Goal: Task Accomplishment & Management: Manage account settings

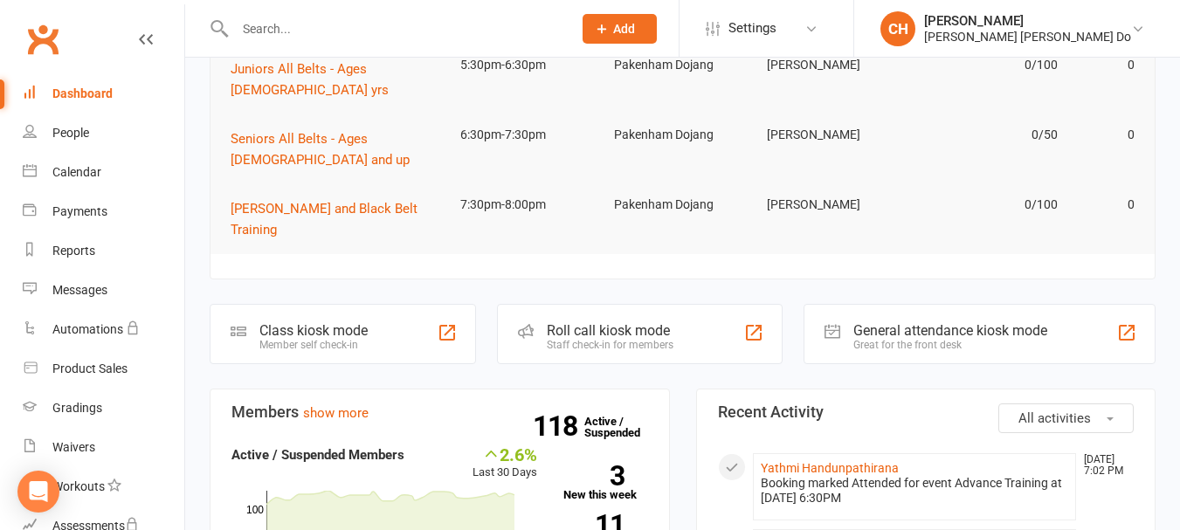
click at [583, 322] on div "Roll call kiosk mode" at bounding box center [610, 330] width 127 height 17
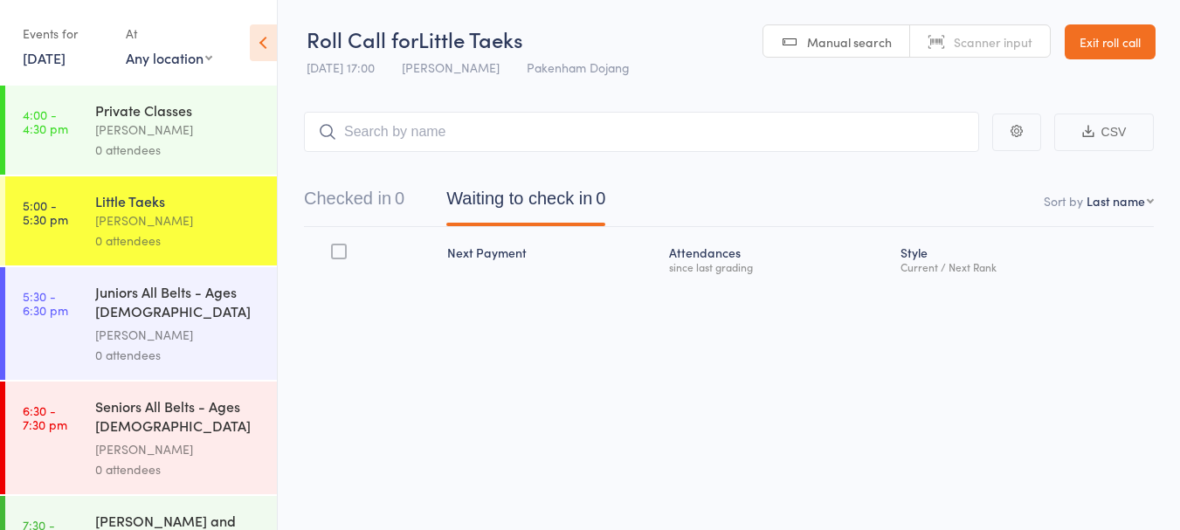
click at [138, 131] on div "[PERSON_NAME]" at bounding box center [178, 130] width 167 height 20
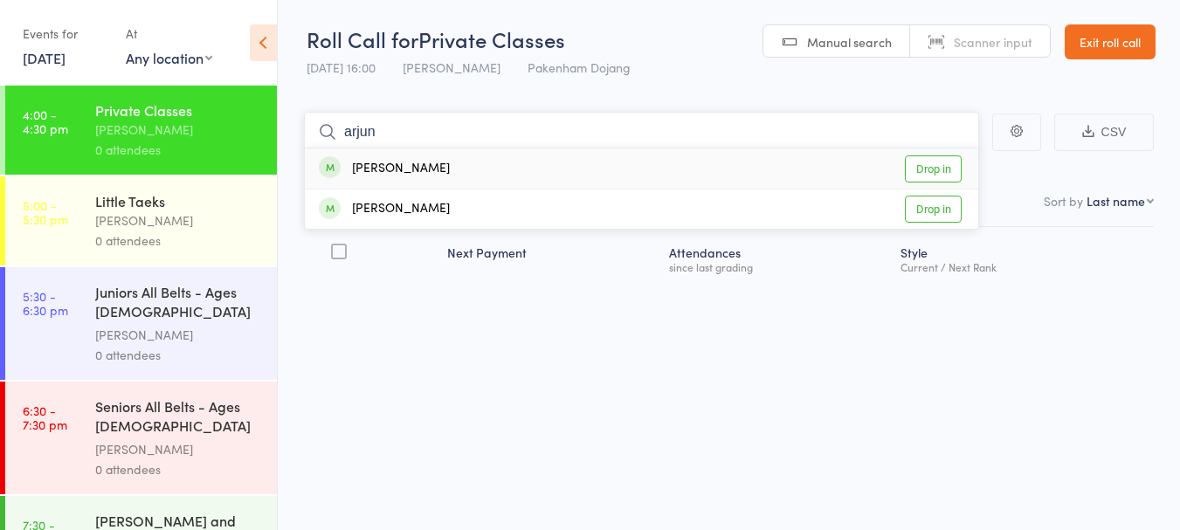
type input "arjun"
click at [923, 169] on link "Drop in" at bounding box center [933, 168] width 57 height 27
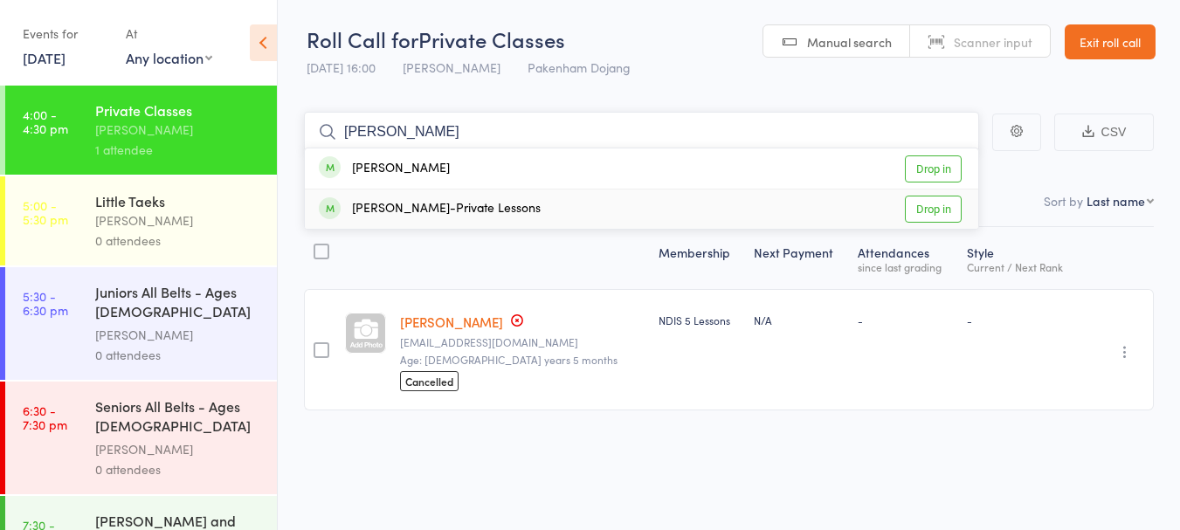
type input "joshua"
click at [928, 211] on link "Drop in" at bounding box center [933, 209] width 57 height 27
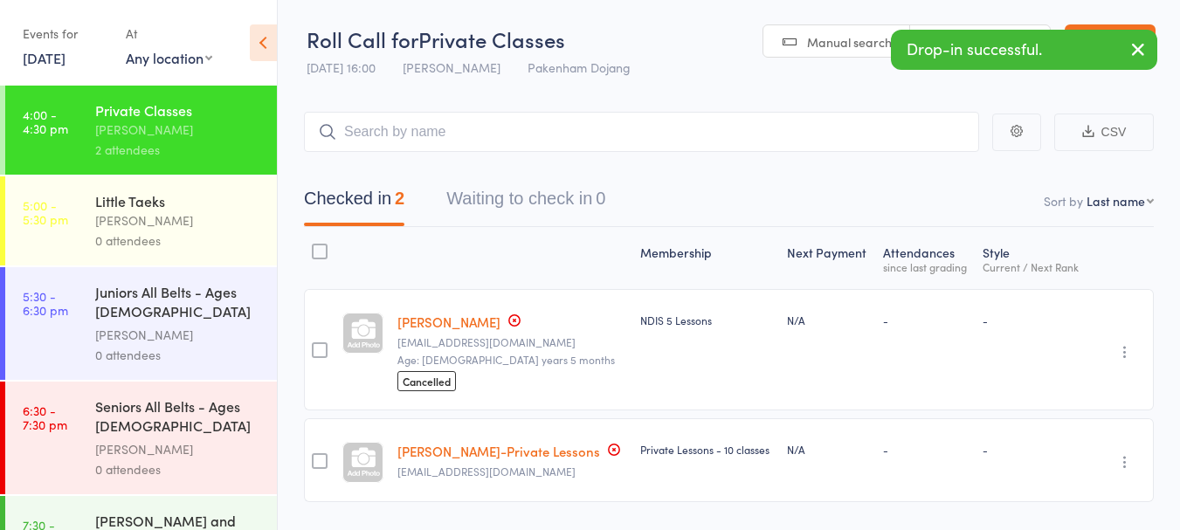
click at [156, 221] on div "[PERSON_NAME]" at bounding box center [178, 220] width 167 height 20
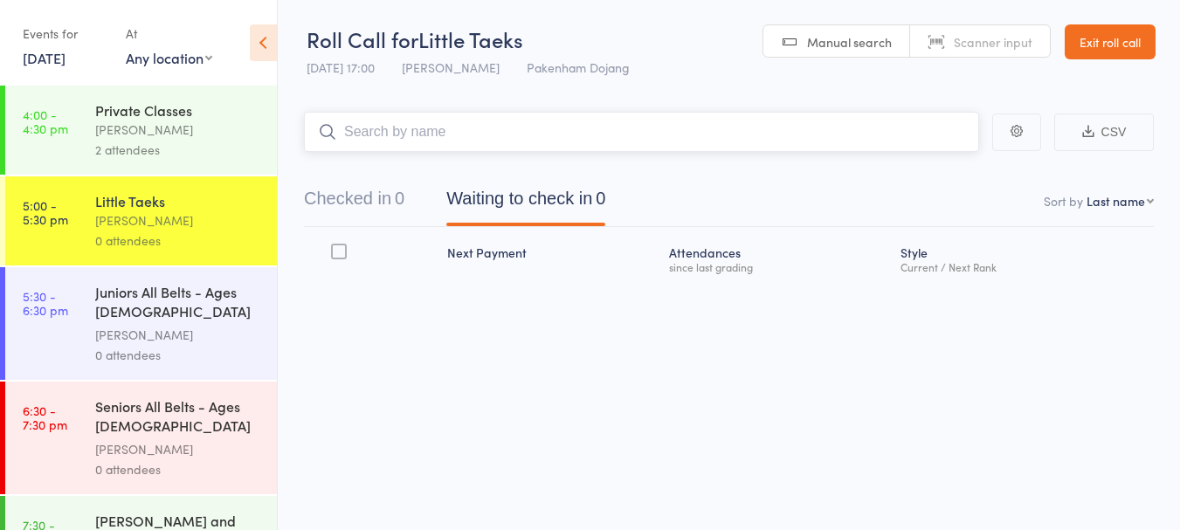
click at [352, 138] on input "search" at bounding box center [641, 132] width 675 height 40
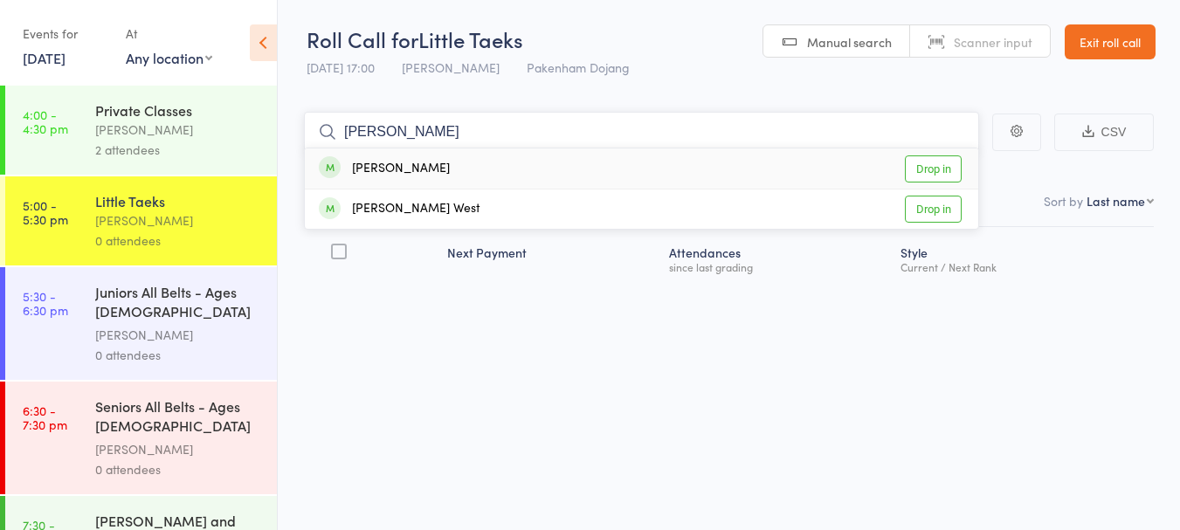
type input "asher"
click at [928, 165] on link "Drop in" at bounding box center [933, 168] width 57 height 27
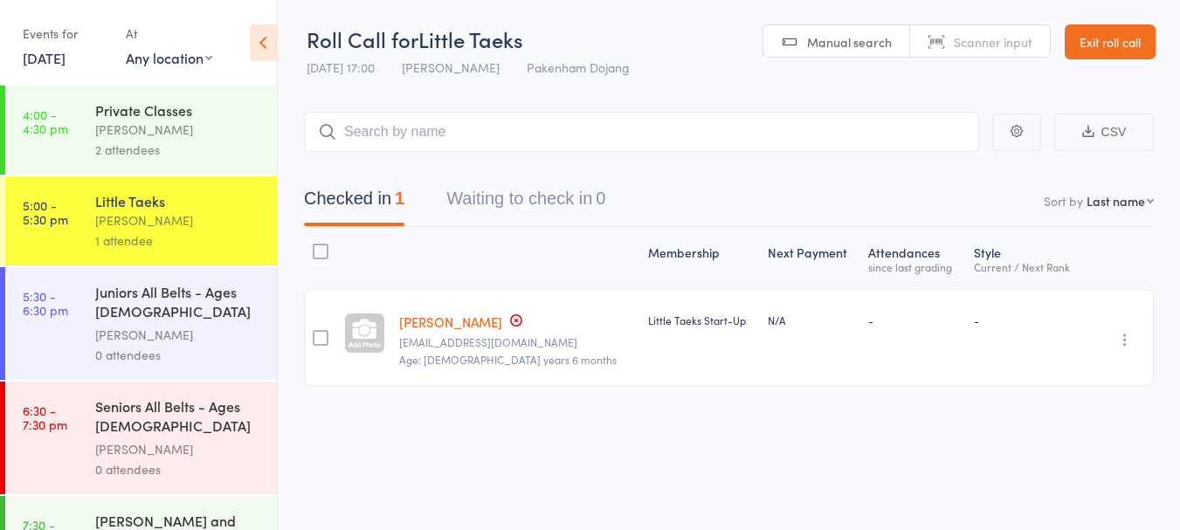
click at [1133, 37] on link "Exit roll call" at bounding box center [1109, 41] width 91 height 35
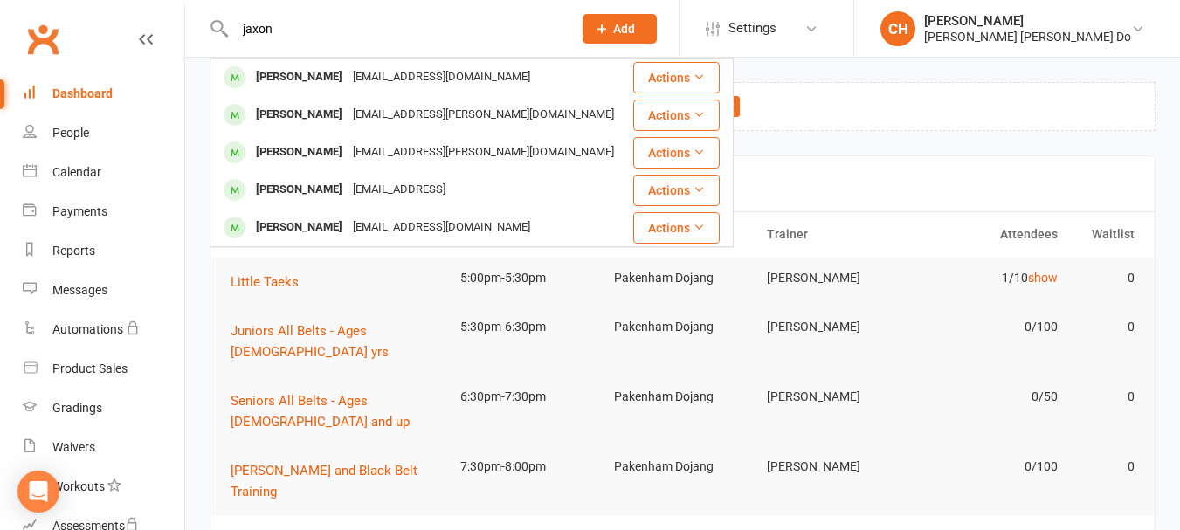
type input "jaxon"
click at [78, 85] on link "Dashboard" at bounding box center [104, 93] width 162 height 39
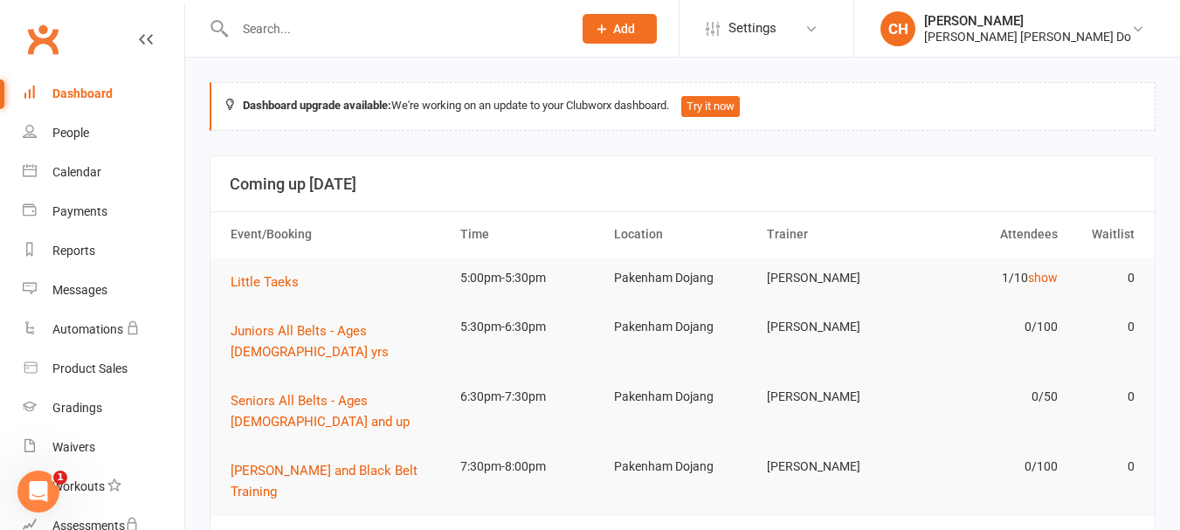
click at [262, 32] on input "text" at bounding box center [395, 29] width 330 height 24
type input "jet"
click at [100, 87] on div "Dashboard" at bounding box center [82, 93] width 60 height 14
click at [279, 31] on input "text" at bounding box center [395, 29] width 330 height 24
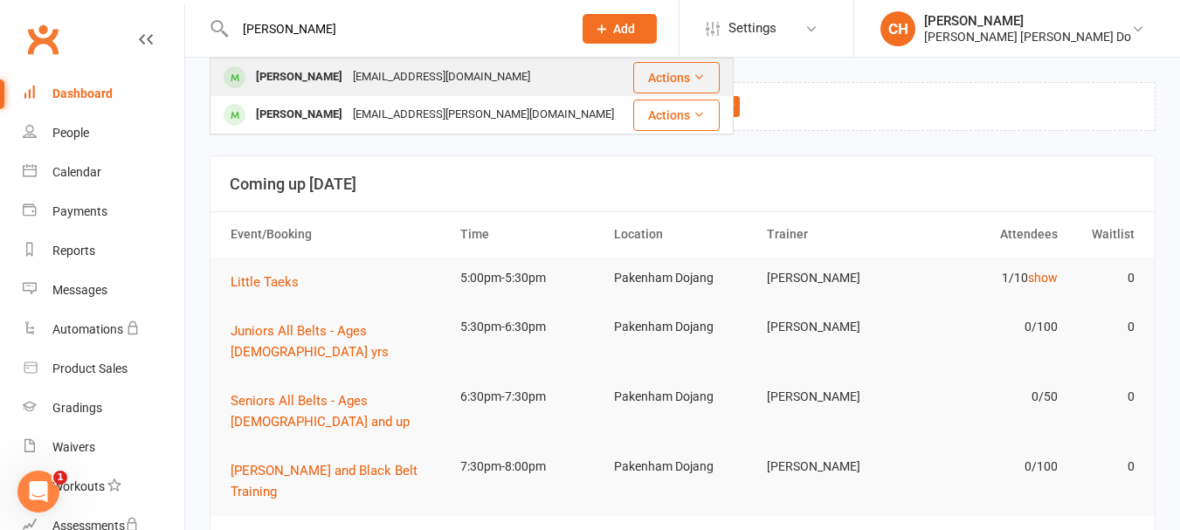
type input "jett"
click at [273, 72] on div "Jett Darby" at bounding box center [299, 77] width 97 height 25
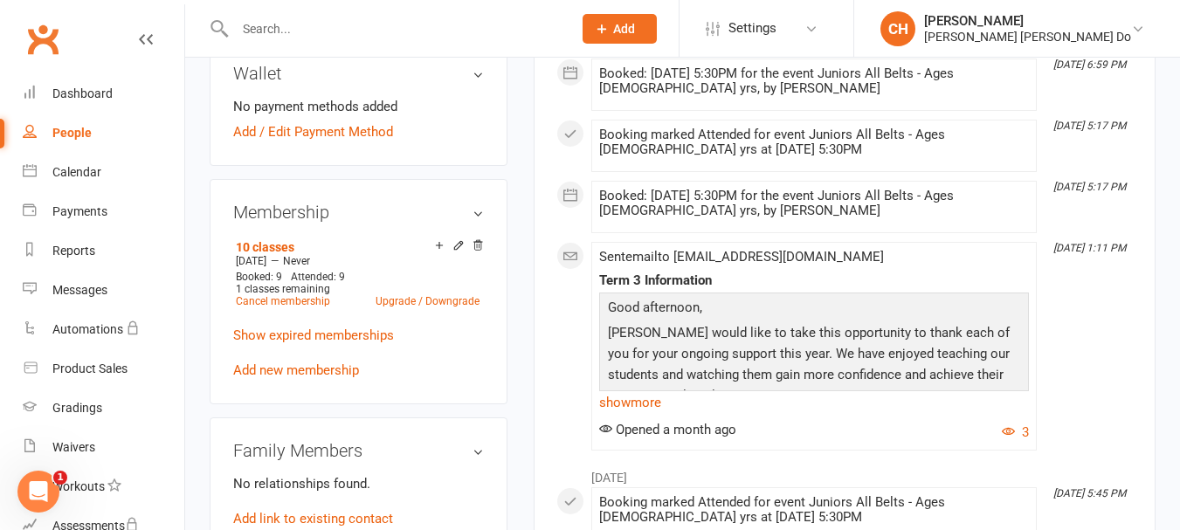
scroll to position [698, 0]
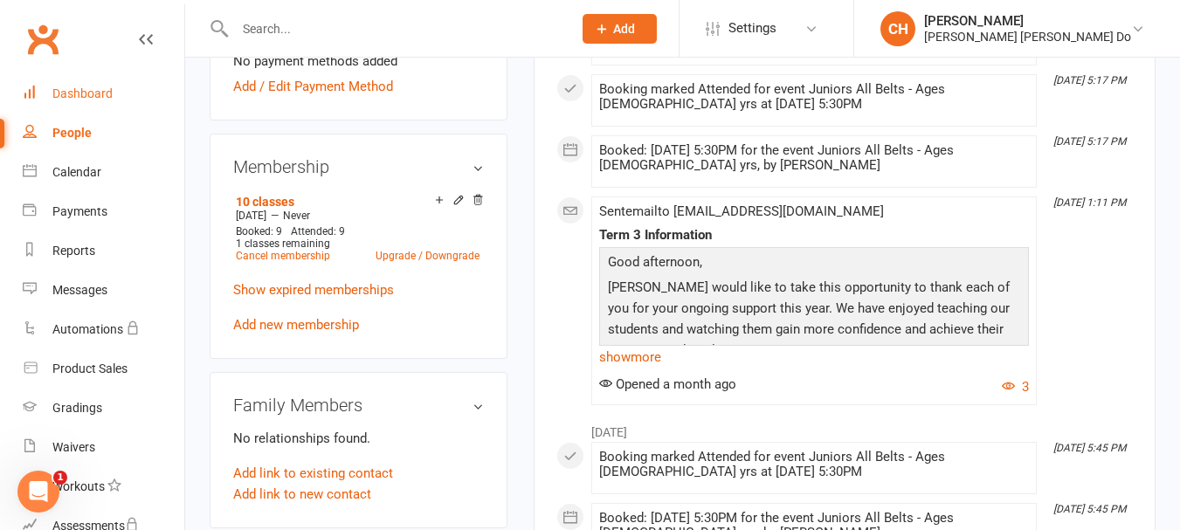
click at [76, 90] on div "Dashboard" at bounding box center [82, 93] width 60 height 14
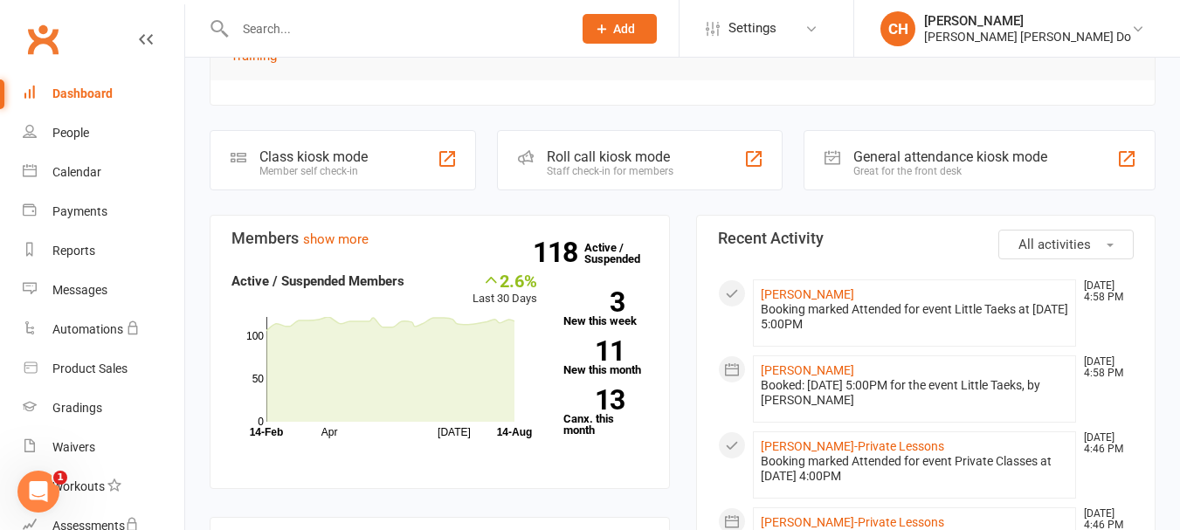
scroll to position [437, 0]
click at [587, 164] on div "Staff check-in for members" at bounding box center [610, 170] width 127 height 12
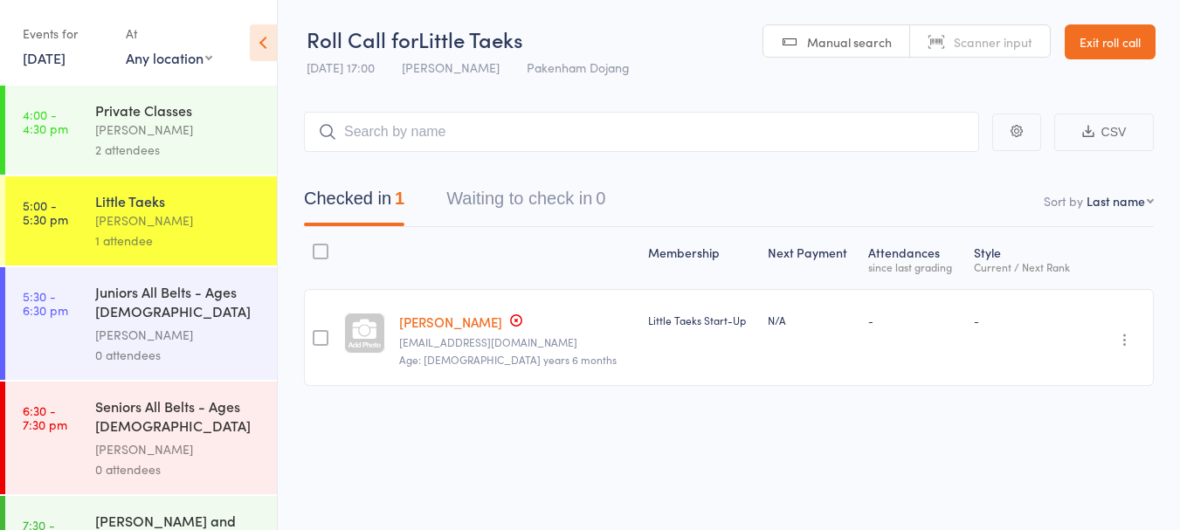
click at [161, 305] on div "Juniors All Belts - Ages [DEMOGRAPHIC_DATA] yrs" at bounding box center [178, 303] width 167 height 43
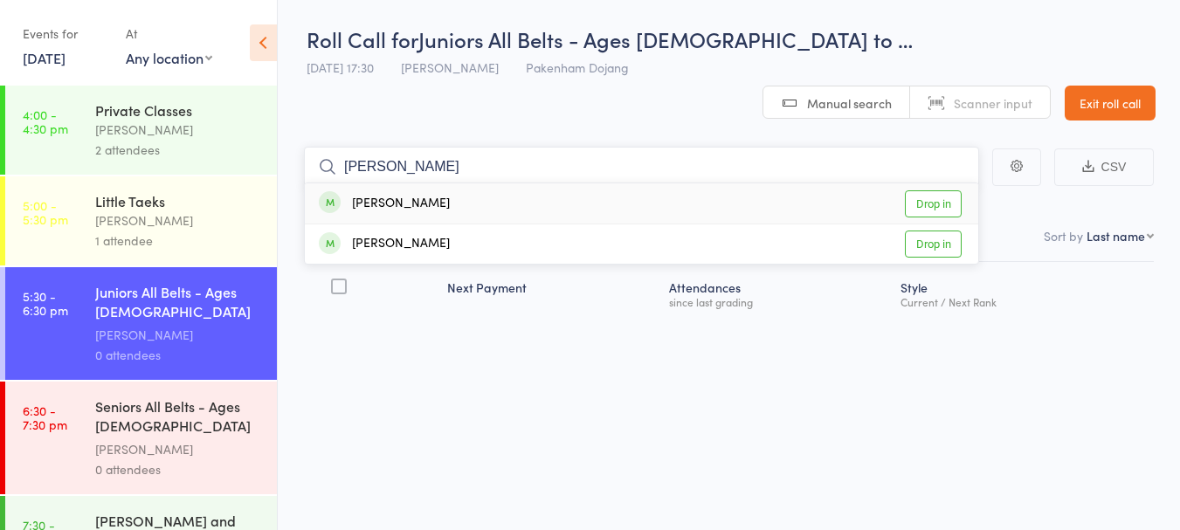
type input "[PERSON_NAME]"
click at [942, 190] on link "Drop in" at bounding box center [933, 203] width 57 height 27
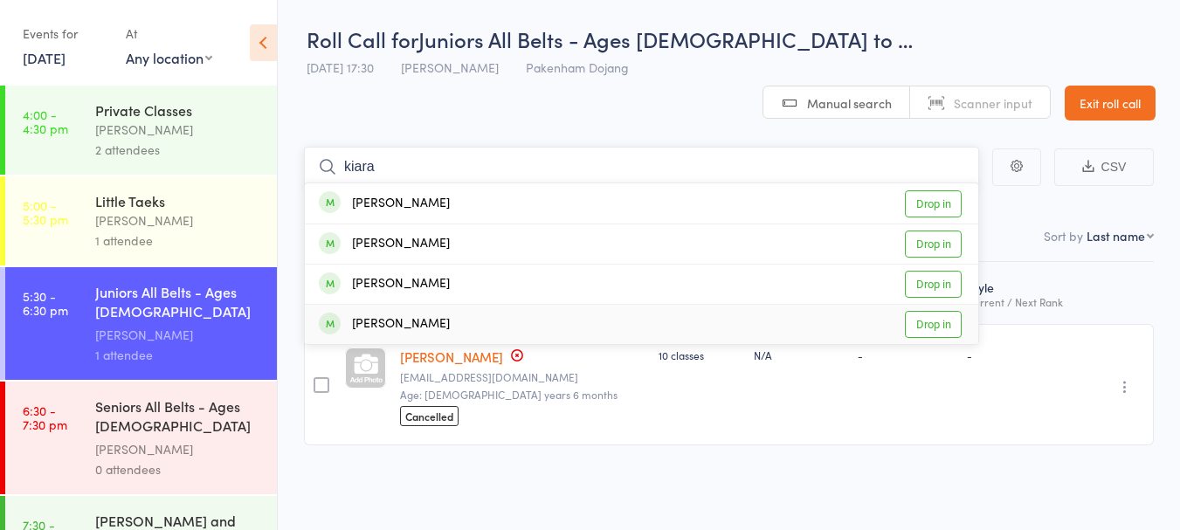
type input "kiara"
click at [937, 311] on link "Drop in" at bounding box center [933, 324] width 57 height 27
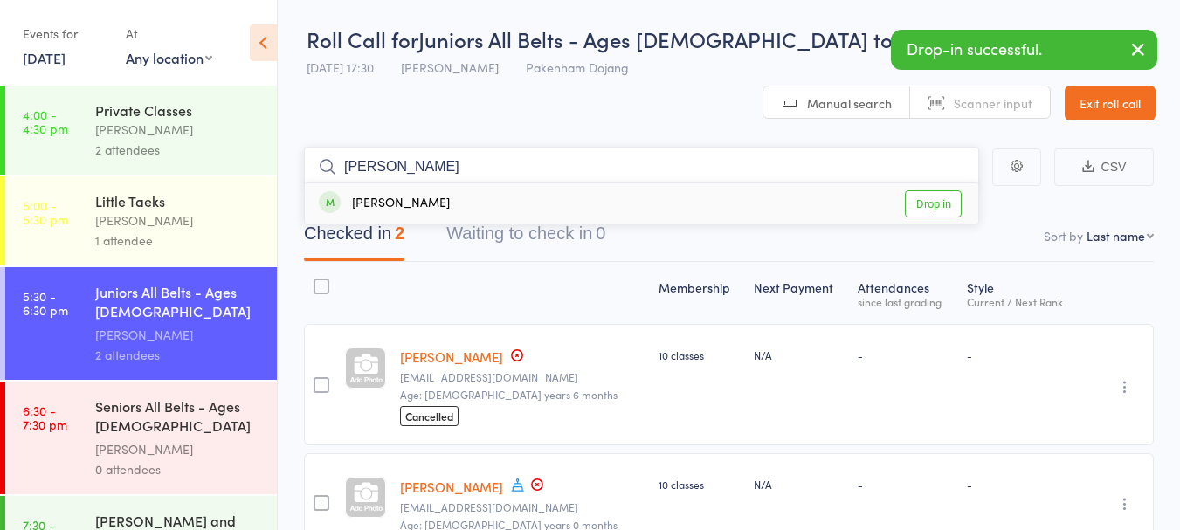
type input "xavier"
click at [942, 190] on link "Drop in" at bounding box center [933, 203] width 57 height 27
type input "huss"
click at [939, 190] on link "Drop in" at bounding box center [933, 203] width 57 height 27
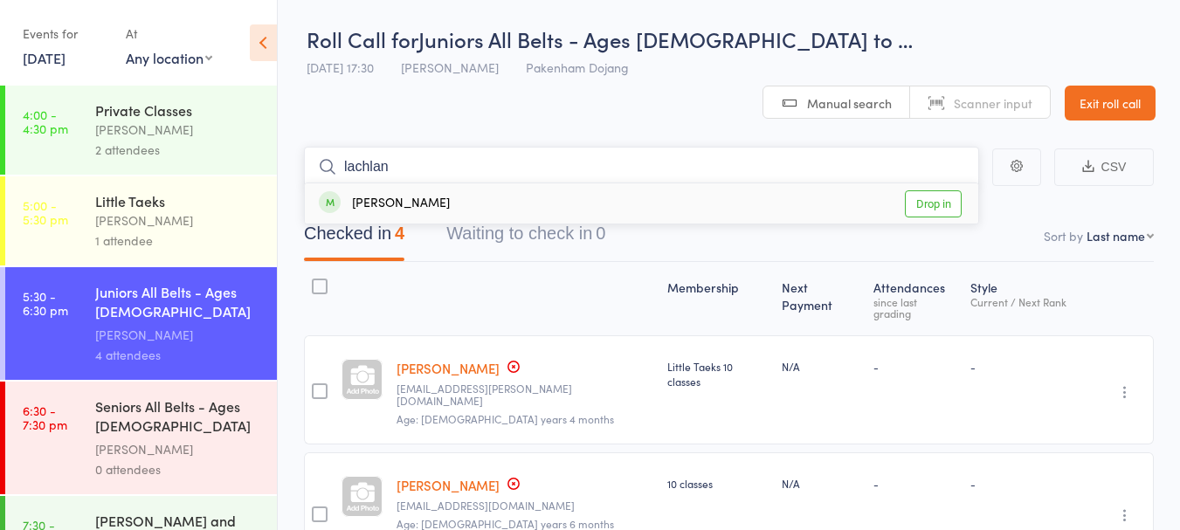
type input "lachlan"
click at [932, 190] on link "Drop in" at bounding box center [933, 203] width 57 height 27
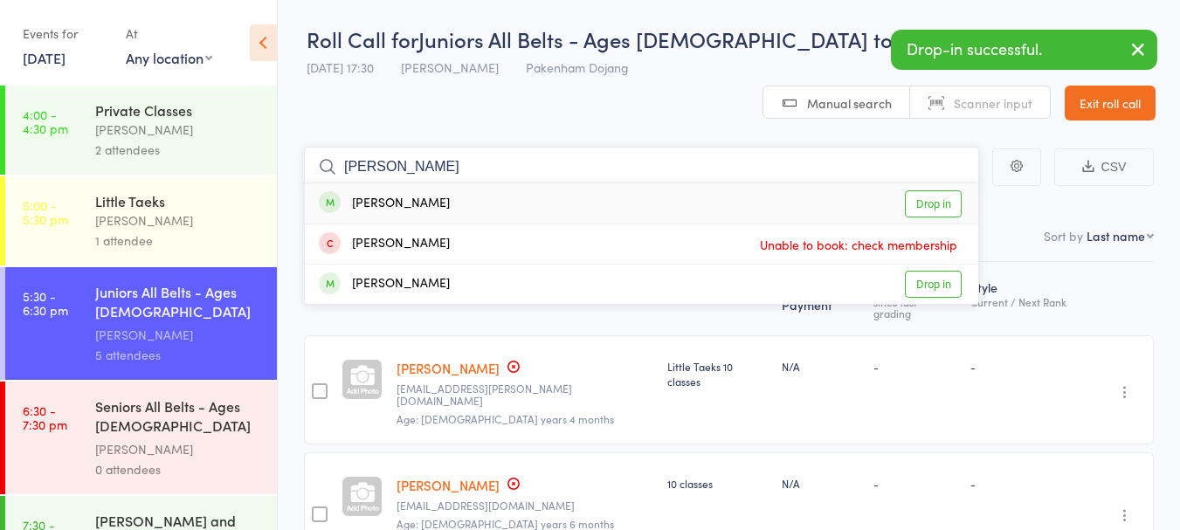
type input "riley"
click at [942, 190] on link "Drop in" at bounding box center [933, 203] width 57 height 27
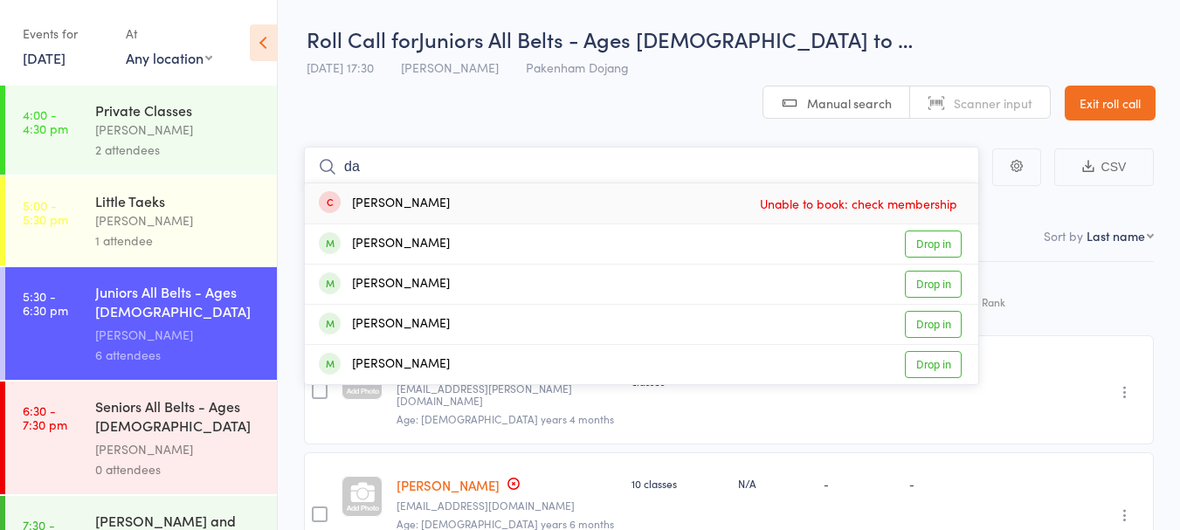
type input "d"
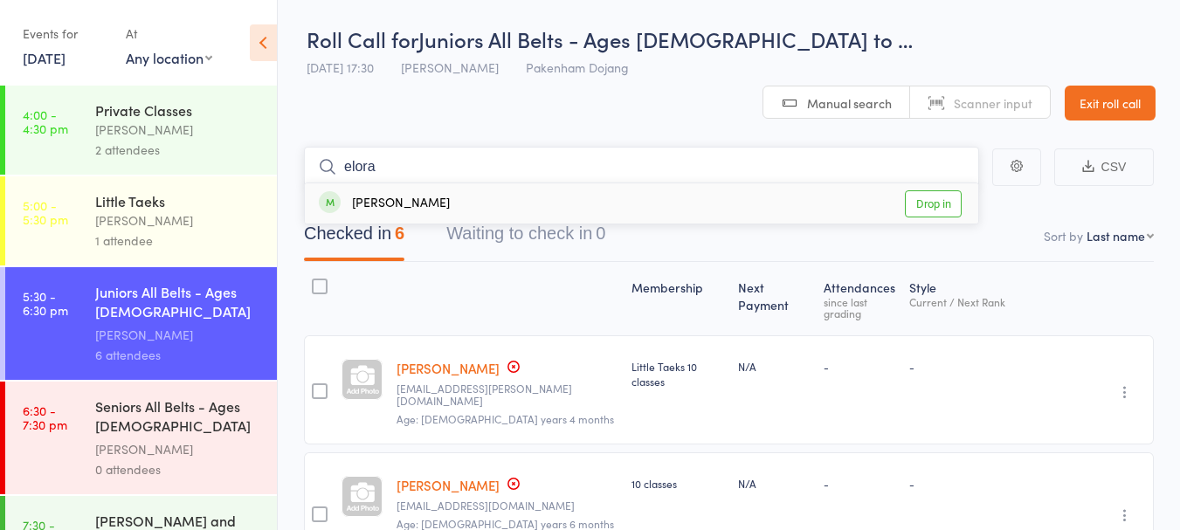
type input "elora"
click at [944, 190] on link "Drop in" at bounding box center [933, 203] width 57 height 27
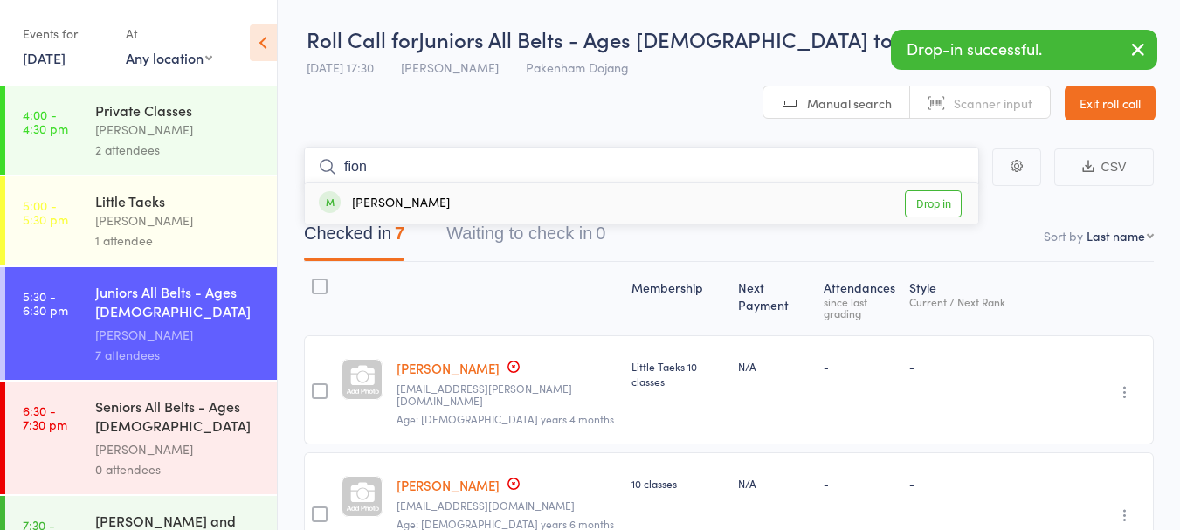
type input "fion"
click at [941, 190] on link "Drop in" at bounding box center [933, 203] width 57 height 27
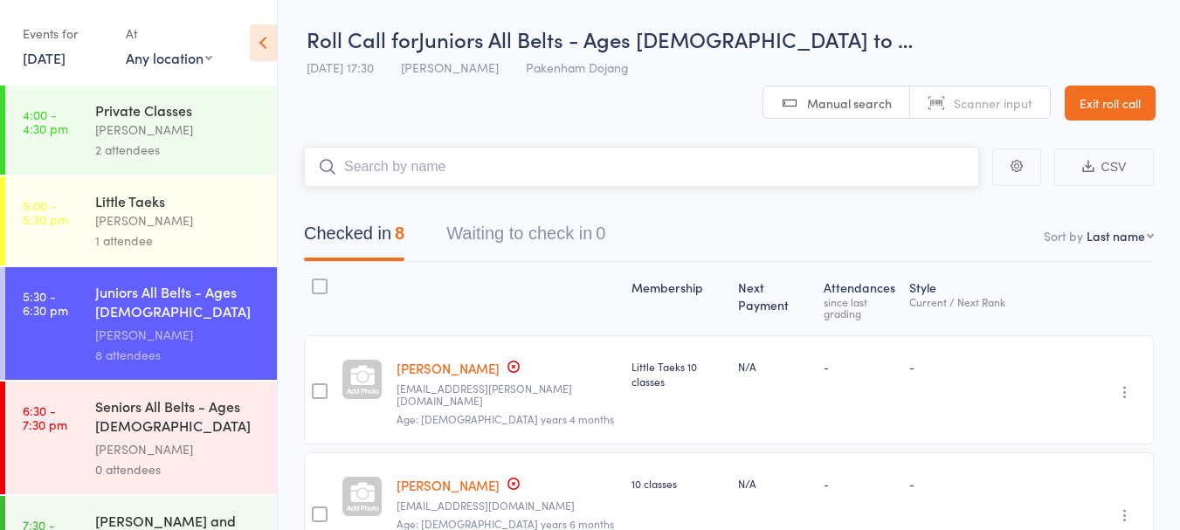
click at [380, 147] on input "search" at bounding box center [641, 167] width 675 height 40
type input "j"
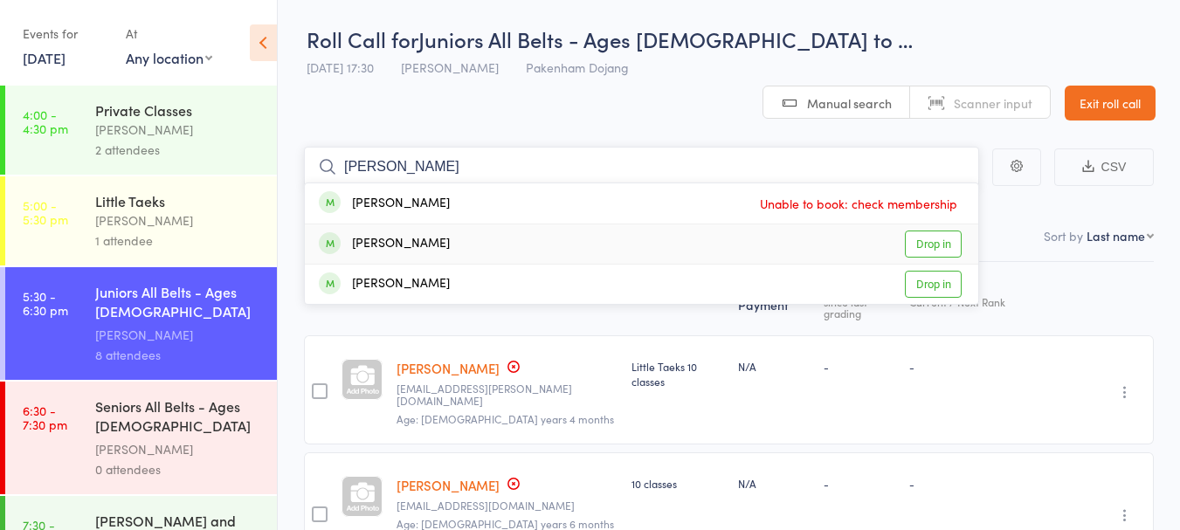
type input "melissa"
click at [926, 230] on link "Drop in" at bounding box center [933, 243] width 57 height 27
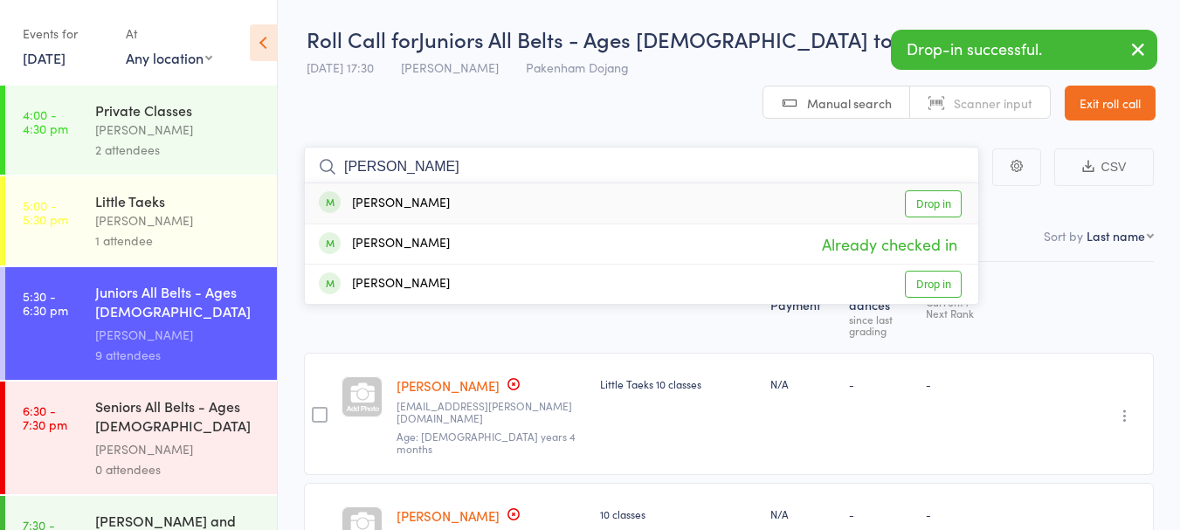
type input "kilian"
click at [930, 190] on link "Drop in" at bounding box center [933, 203] width 57 height 27
type input "rohan"
click at [932, 190] on link "Drop in" at bounding box center [933, 203] width 57 height 27
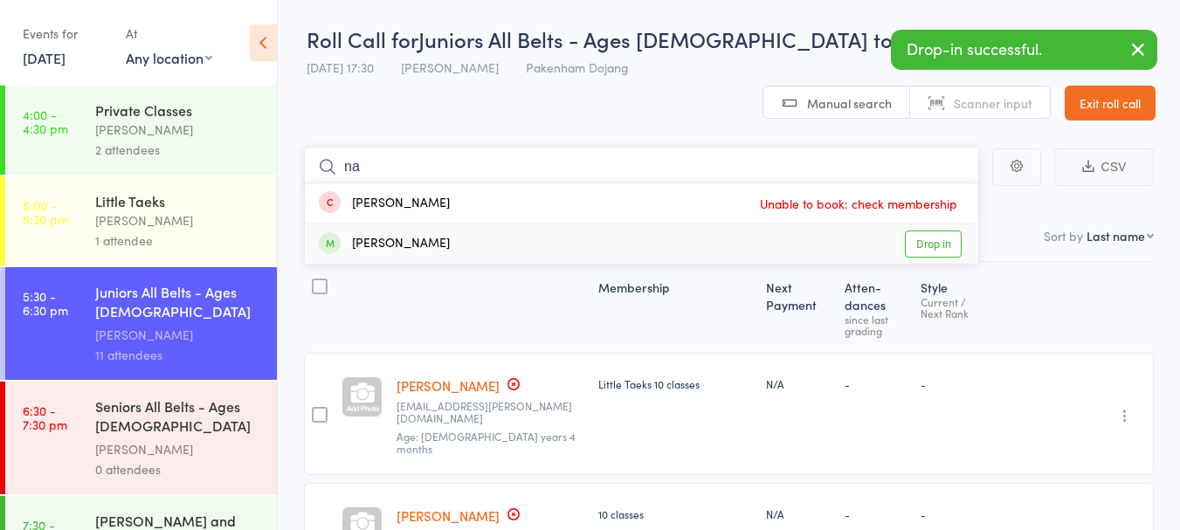
type input "n"
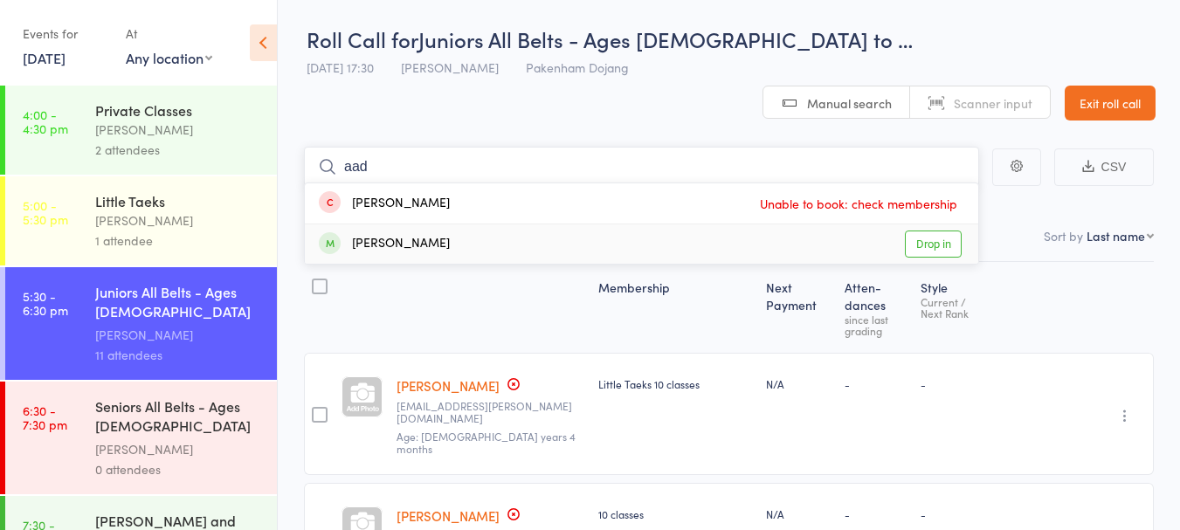
type input "aad"
click at [930, 230] on link "Drop in" at bounding box center [933, 243] width 57 height 27
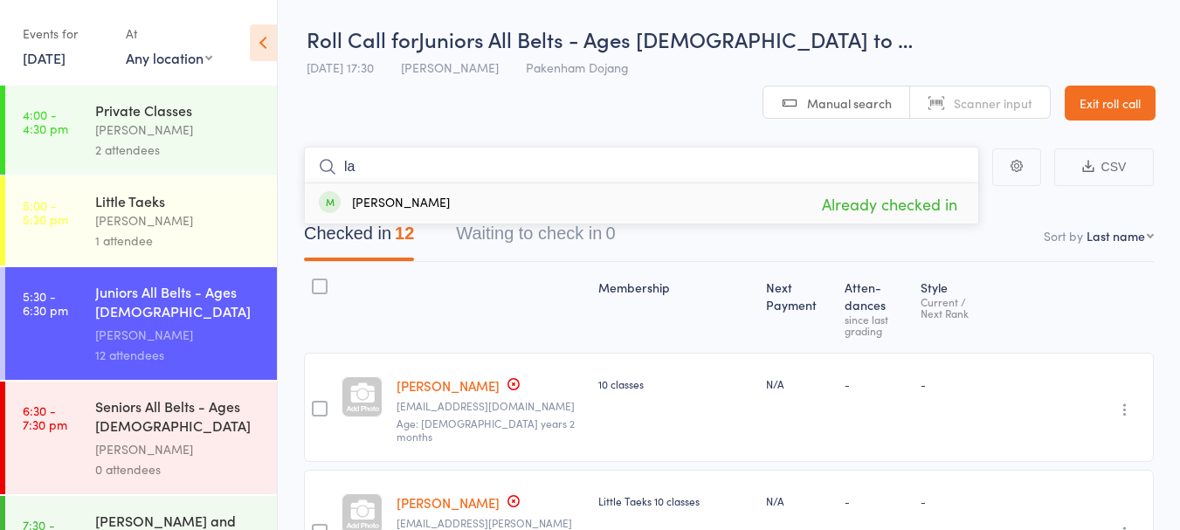
type input "l"
type input "nik"
click at [934, 190] on link "Drop in" at bounding box center [933, 203] width 57 height 27
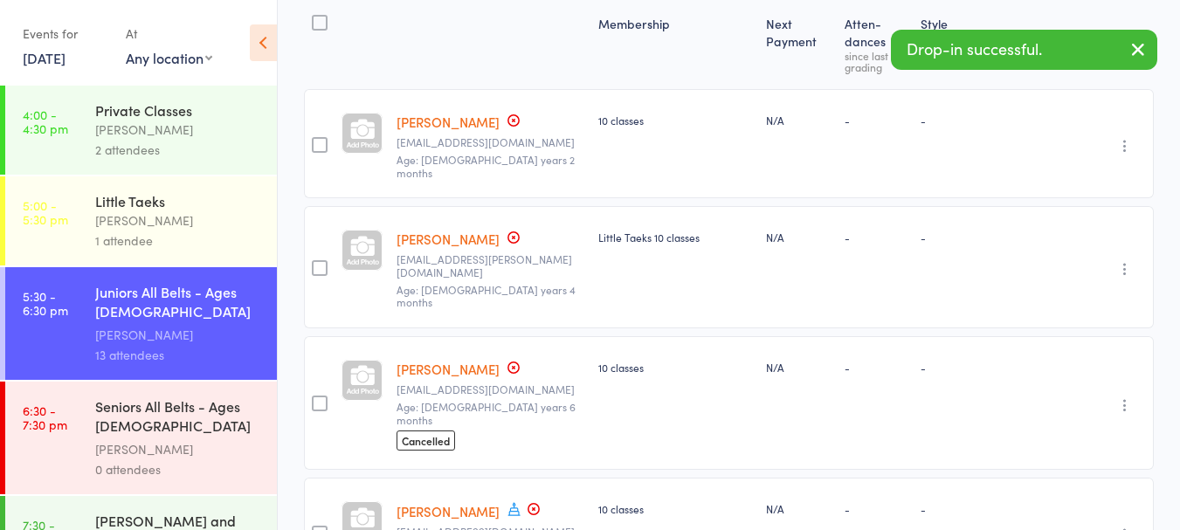
scroll to position [262, 0]
click at [318, 262] on div at bounding box center [320, 270] width 16 height 16
click at [315, 265] on input "checkbox" at bounding box center [315, 265] width 0 height 0
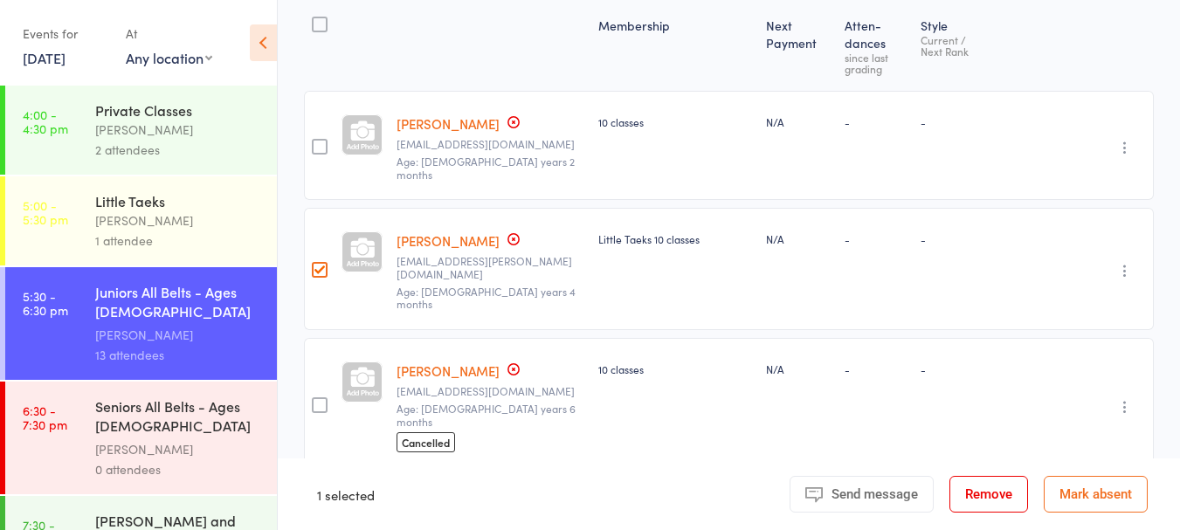
click at [987, 486] on button "Remove" at bounding box center [988, 494] width 79 height 37
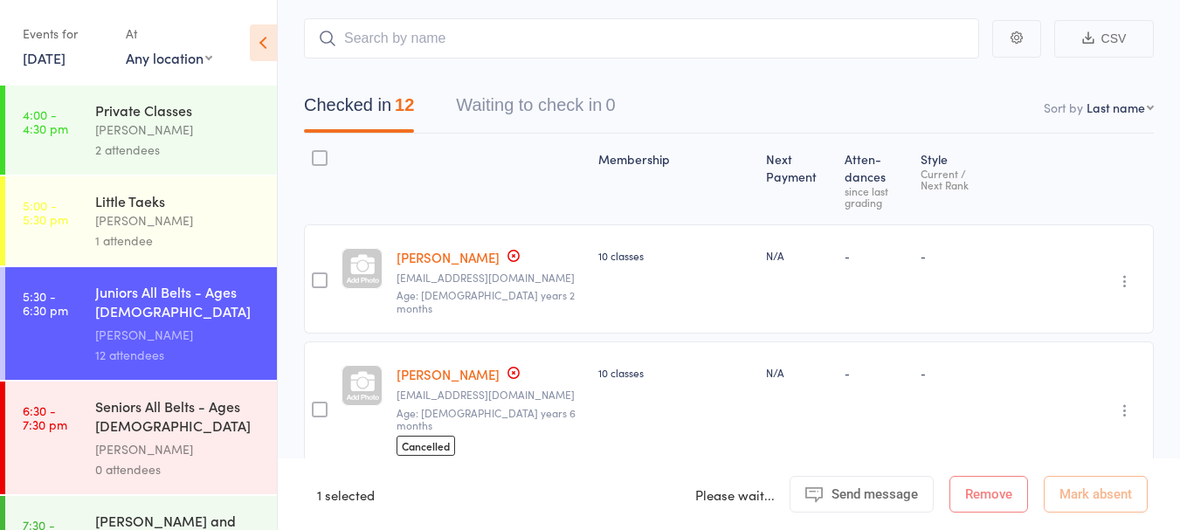
scroll to position [0, 0]
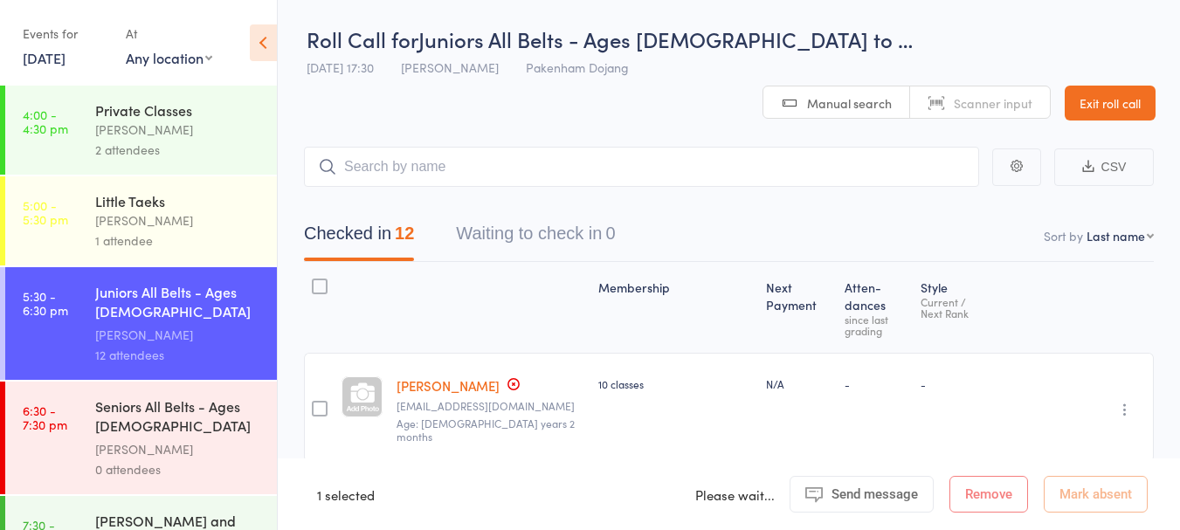
click at [165, 412] on div "Seniors All Belts - Ages [DEMOGRAPHIC_DATA] and up" at bounding box center [178, 417] width 167 height 43
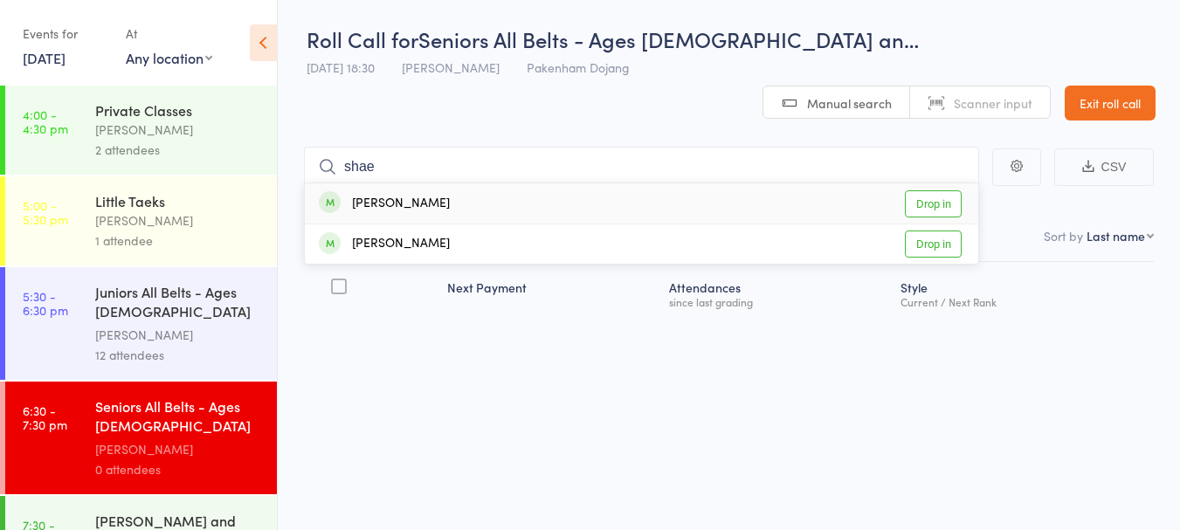
type input "shae"
click at [938, 190] on link "Drop in" at bounding box center [933, 203] width 57 height 27
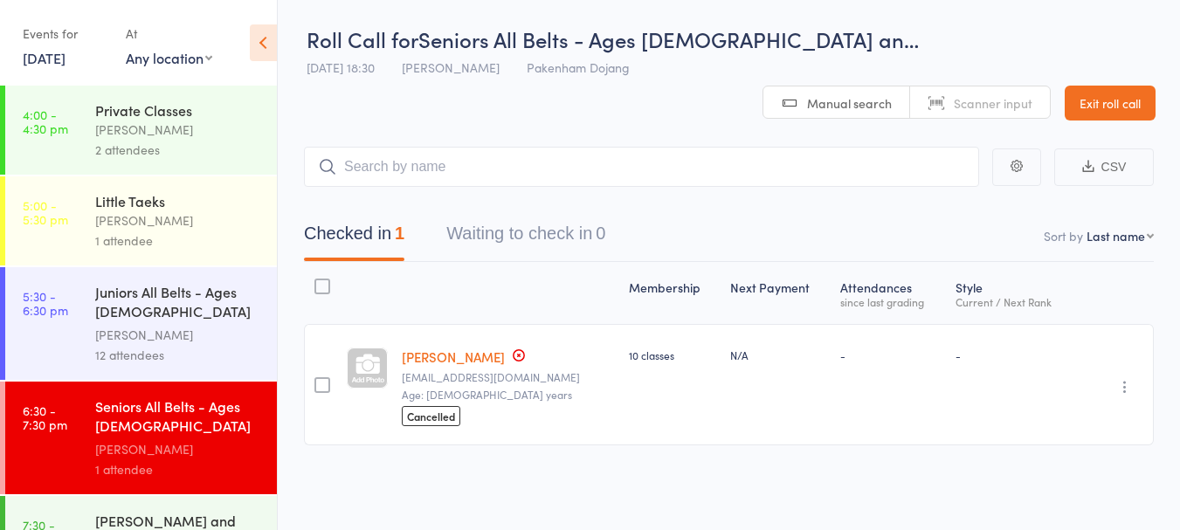
click at [1145, 49] on body "Drop-in successful. Roll Call for Seniors All Belts - Ages 13 an… 14 Aug 18:30 …" at bounding box center [590, 265] width 1180 height 530
click at [1139, 86] on link "Exit roll call" at bounding box center [1109, 103] width 91 height 35
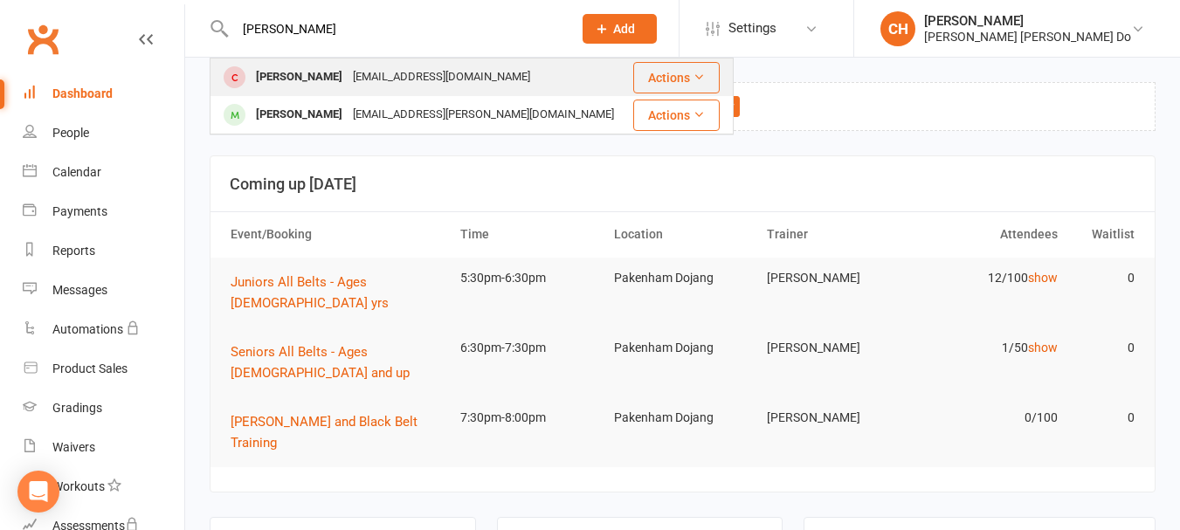
type input "jett"
click at [286, 72] on div "[PERSON_NAME]" at bounding box center [299, 77] width 97 height 25
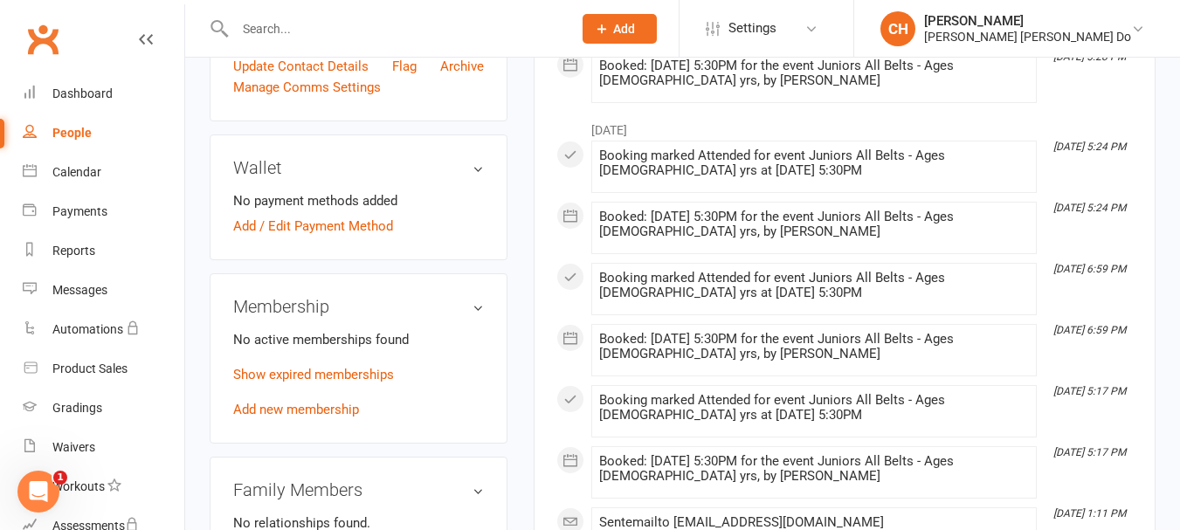
scroll to position [611, 0]
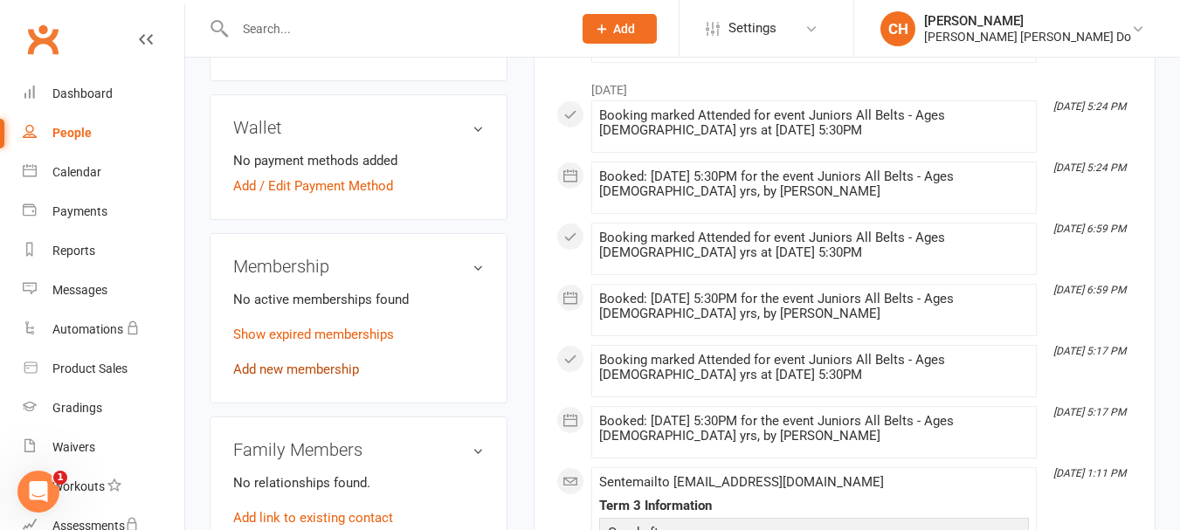
click at [291, 377] on link "Add new membership" at bounding box center [296, 369] width 126 height 16
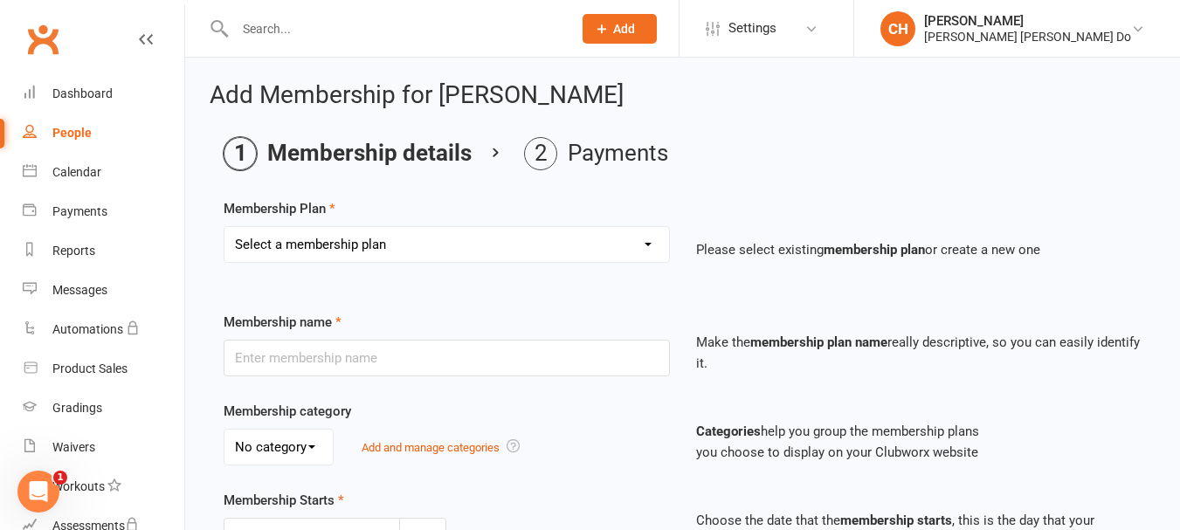
click at [391, 241] on select "Select a membership plan Create new Membership Plan Monthy Membership Payment L…" at bounding box center [446, 244] width 444 height 35
select select "6"
click at [224, 227] on select "Select a membership plan Create new Membership Plan Monthy Membership Payment L…" at bounding box center [446, 244] width 444 height 35
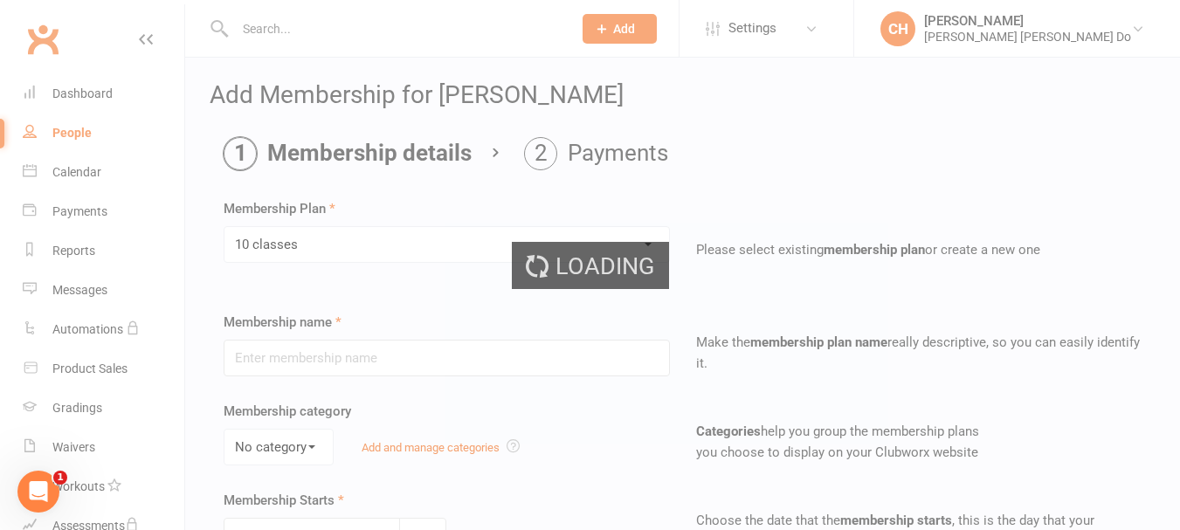
type input "10 classes"
type input "0"
type input "10"
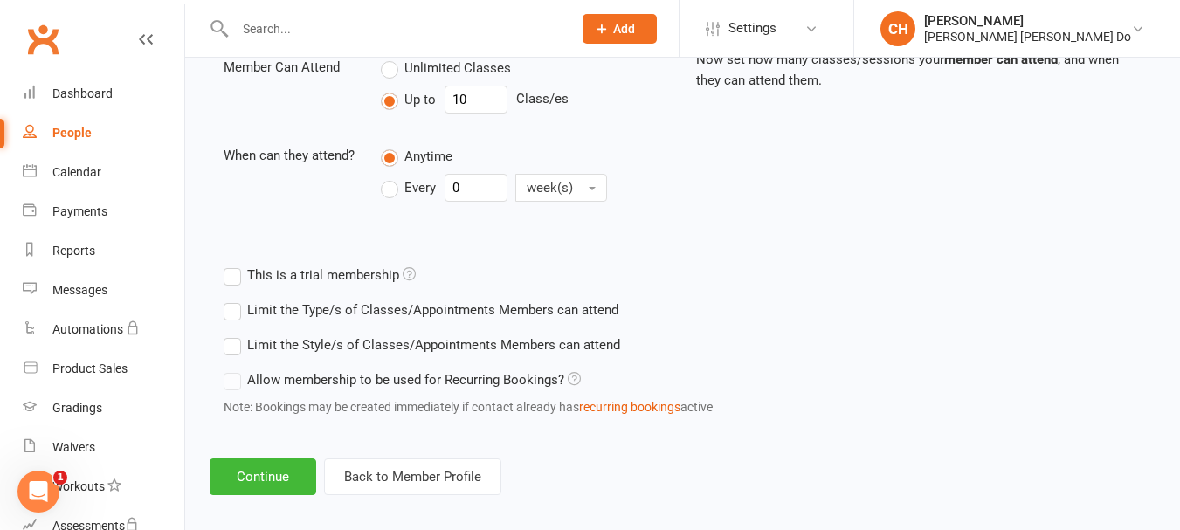
scroll to position [662, 0]
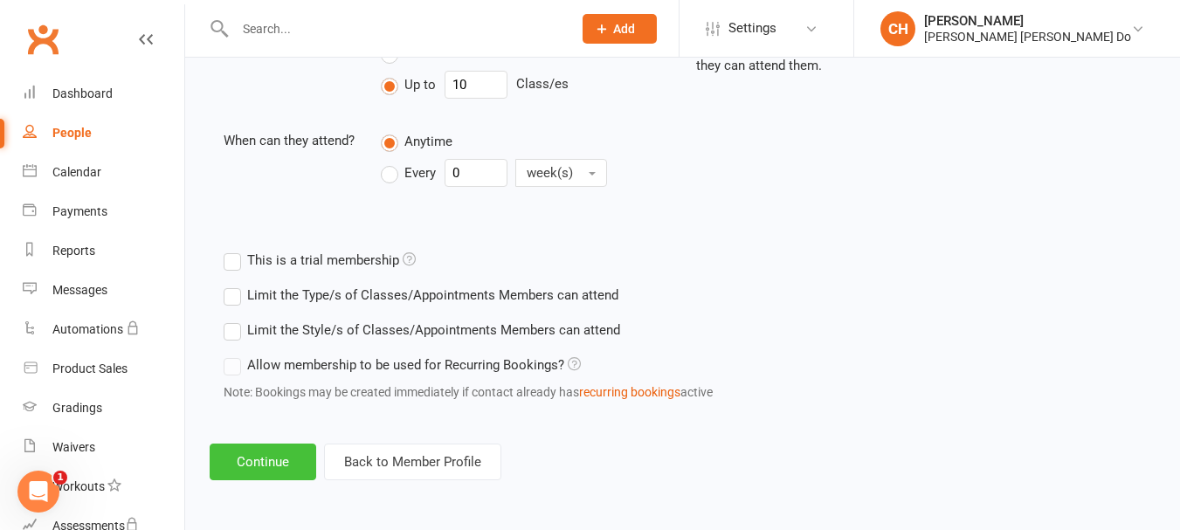
click at [252, 465] on button "Continue" at bounding box center [263, 462] width 107 height 37
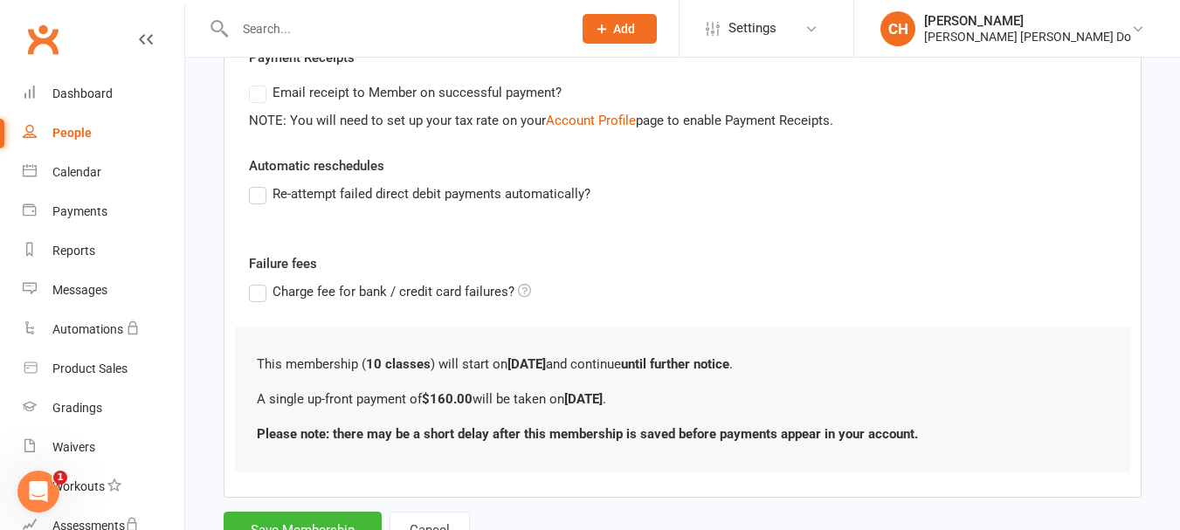
scroll to position [421, 0]
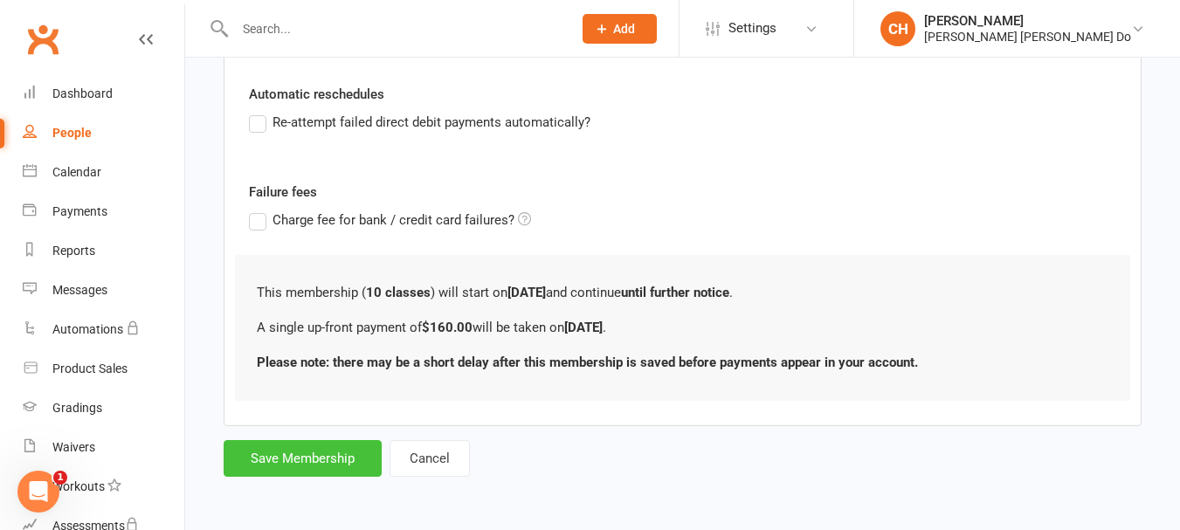
click at [293, 444] on button "Save Membership" at bounding box center [303, 458] width 158 height 37
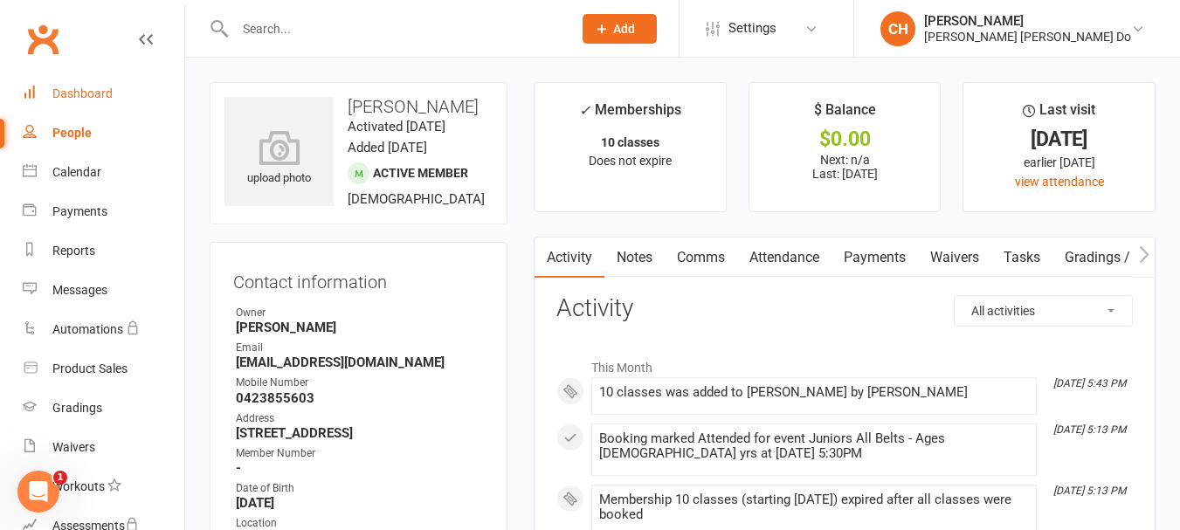
click at [79, 89] on div "Dashboard" at bounding box center [82, 93] width 60 height 14
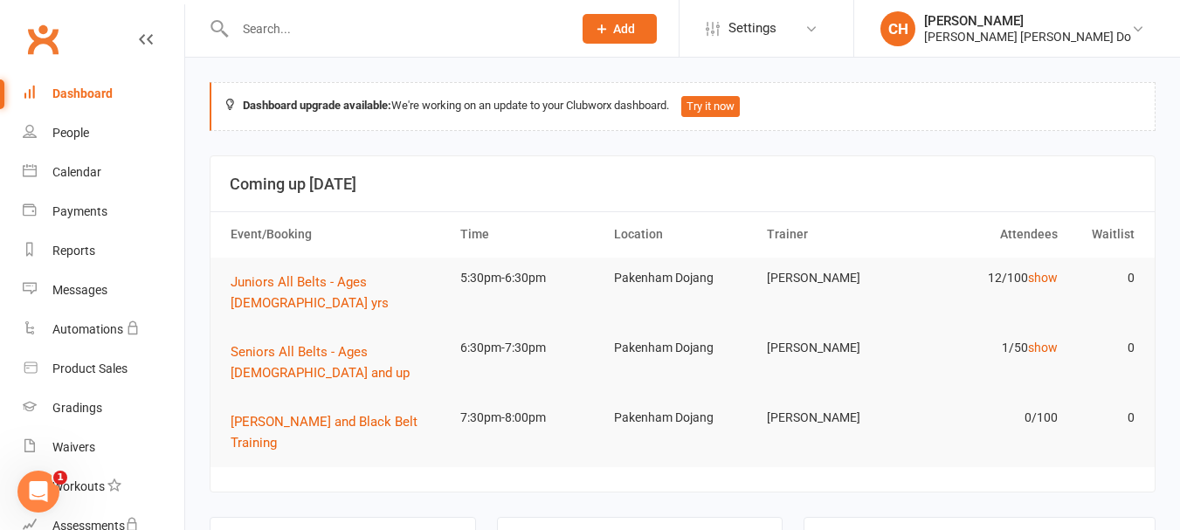
click at [247, 22] on input "text" at bounding box center [395, 29] width 330 height 24
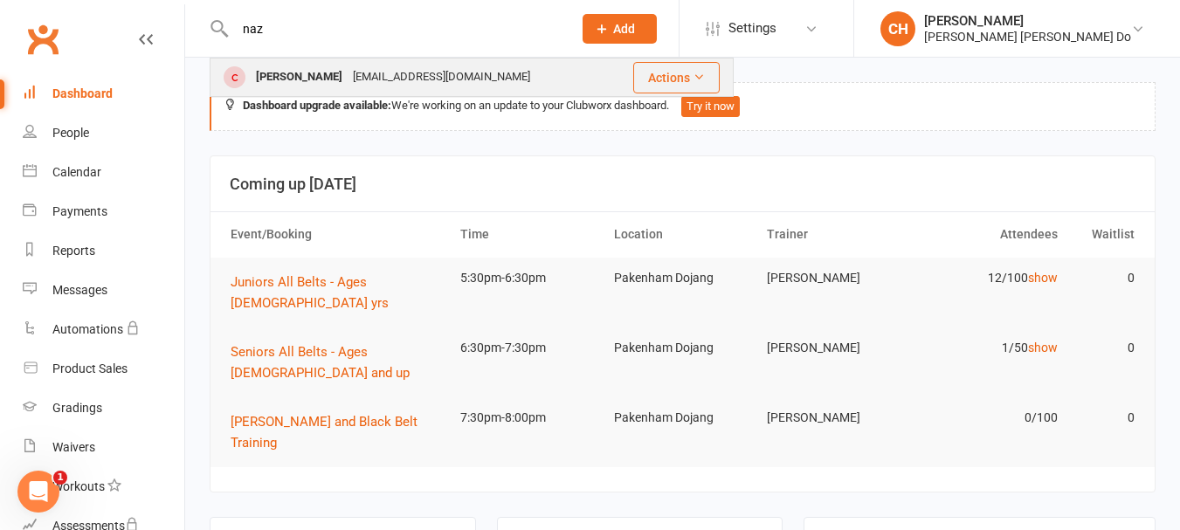
type input "naz"
click at [280, 74] on div "Nazanin Jafari" at bounding box center [299, 77] width 97 height 25
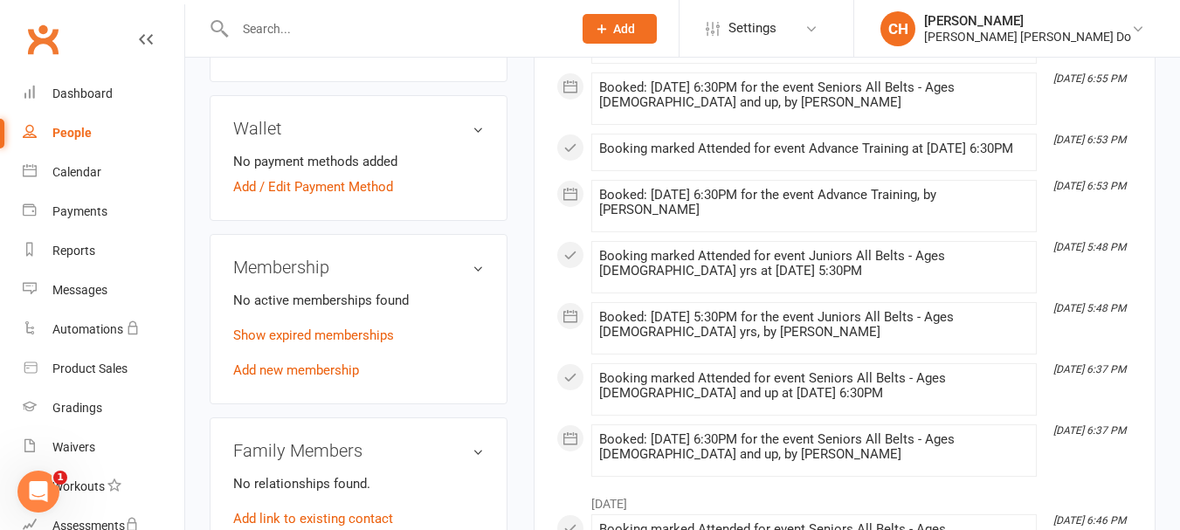
scroll to position [611, 0]
click at [320, 330] on link "Show expired memberships" at bounding box center [313, 335] width 161 height 16
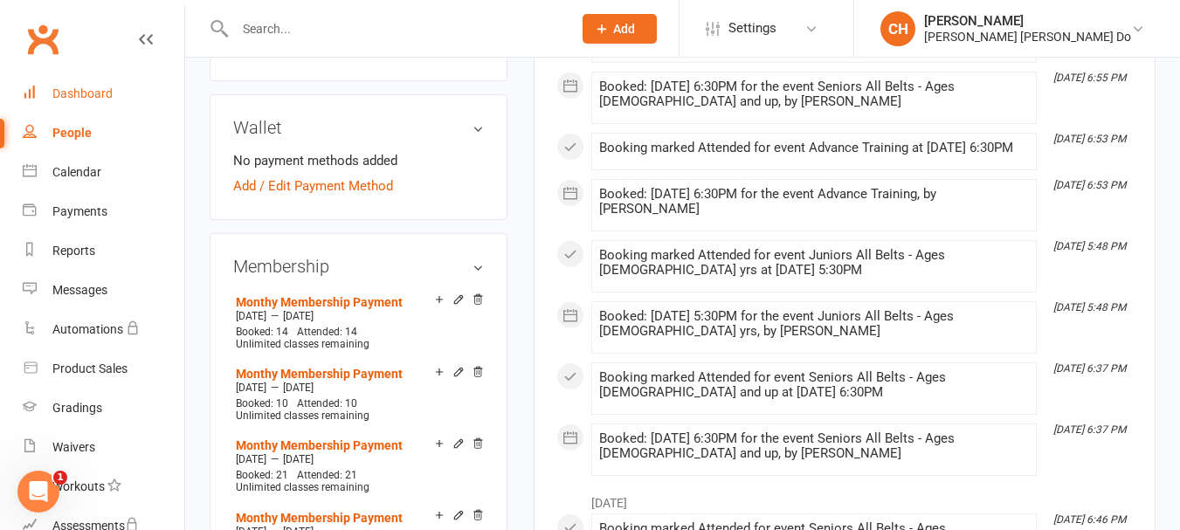
click at [93, 86] on link "Dashboard" at bounding box center [104, 93] width 162 height 39
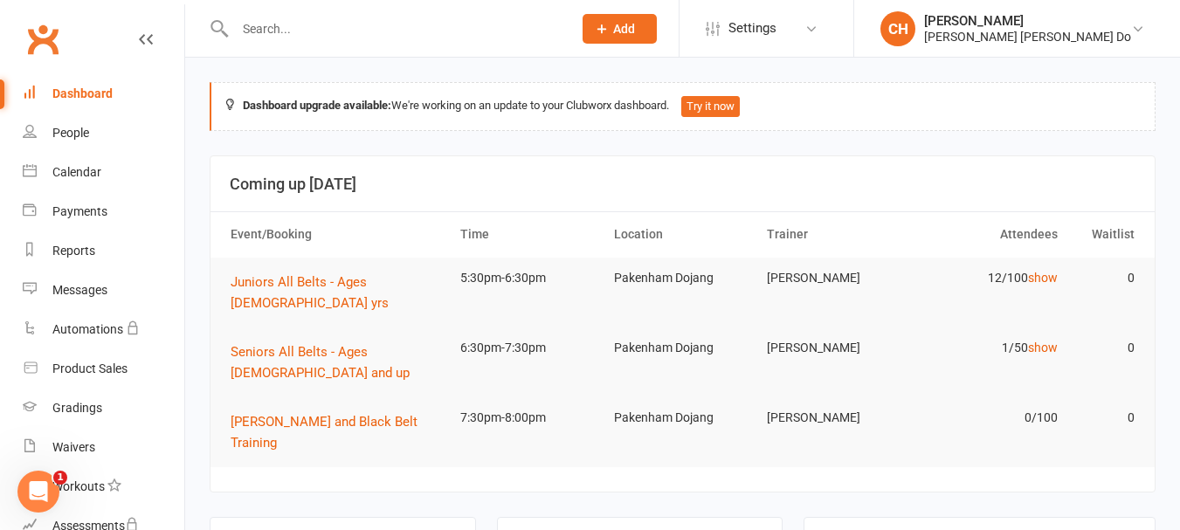
click at [275, 31] on input "text" at bounding box center [395, 29] width 330 height 24
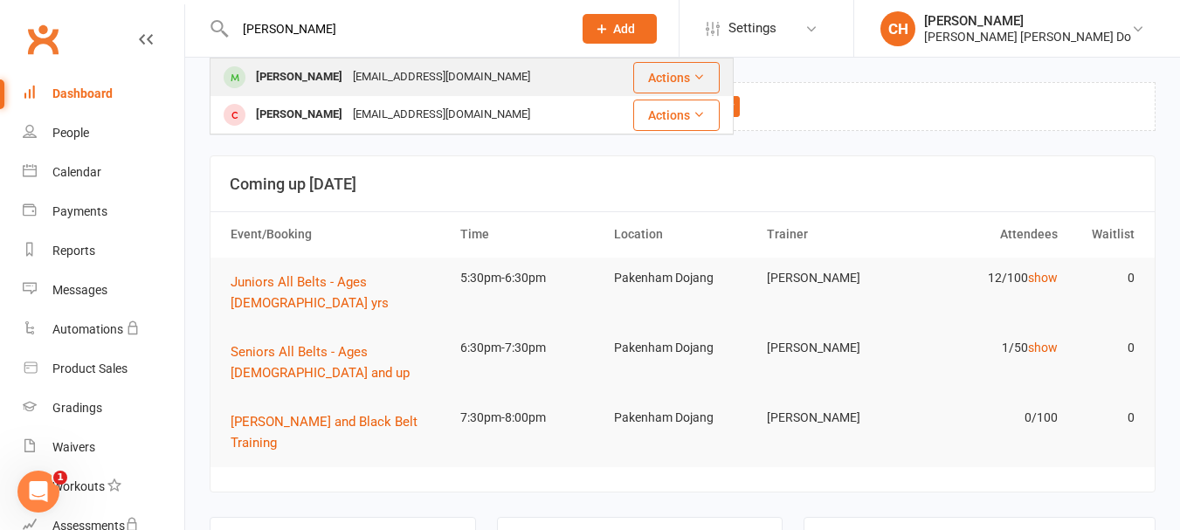
type input "riley"
click at [276, 74] on div "Riley Reid" at bounding box center [299, 77] width 97 height 25
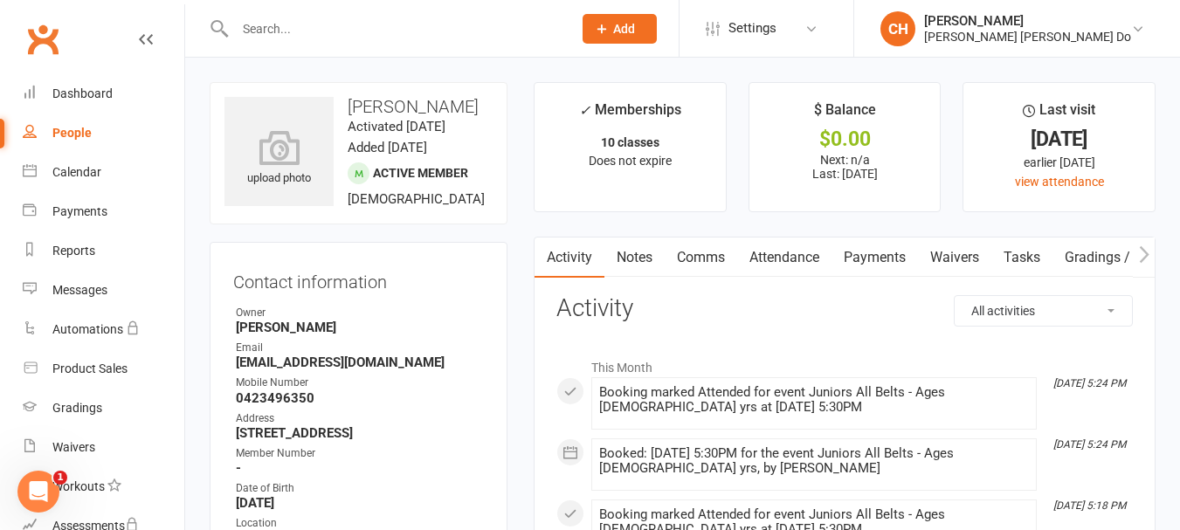
click at [266, 20] on input "text" at bounding box center [395, 29] width 330 height 24
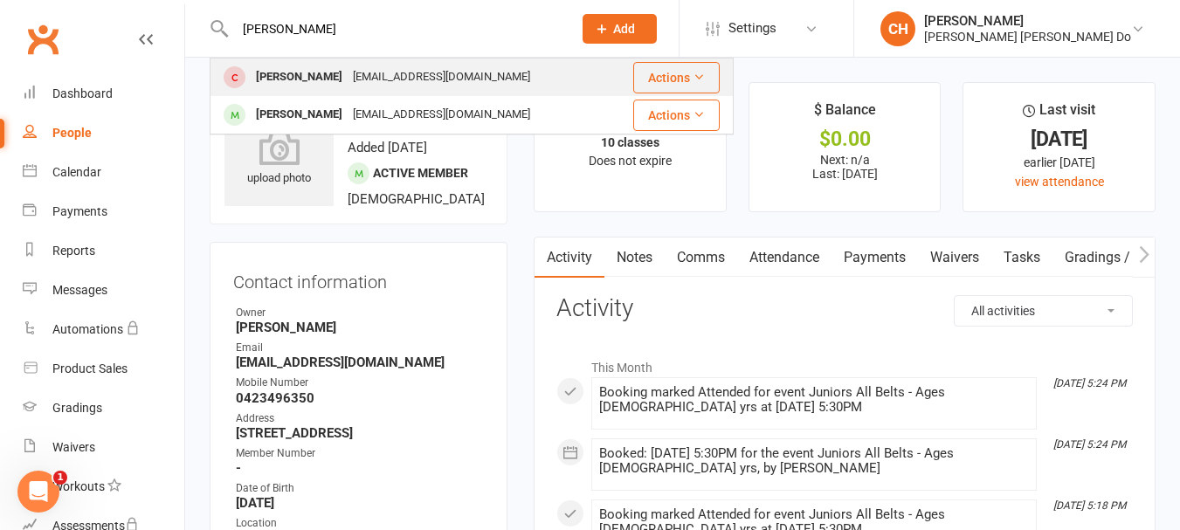
type input "damon"
click at [283, 70] on div "[PERSON_NAME]" at bounding box center [299, 77] width 97 height 25
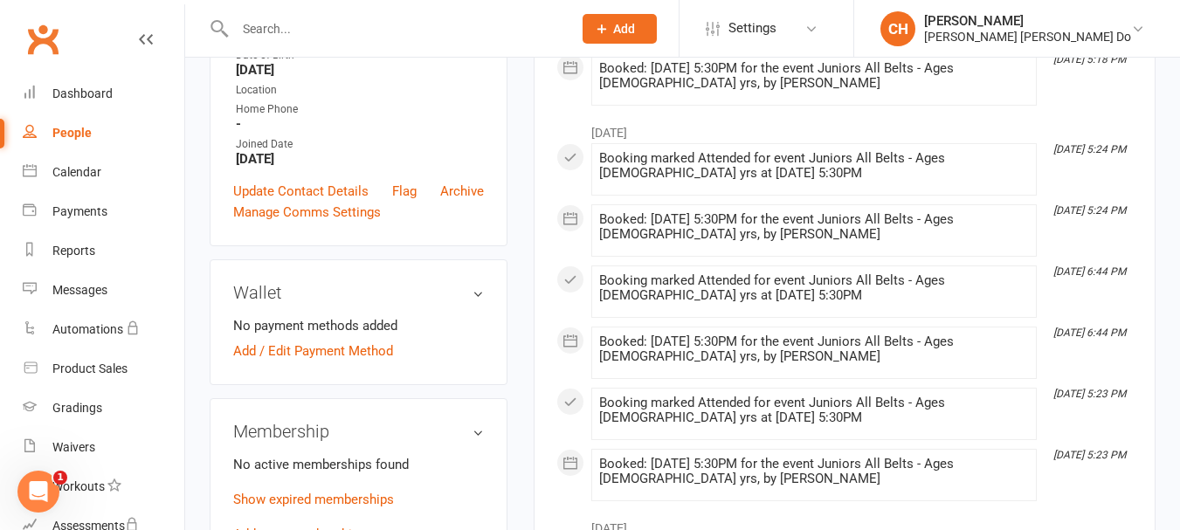
scroll to position [611, 0]
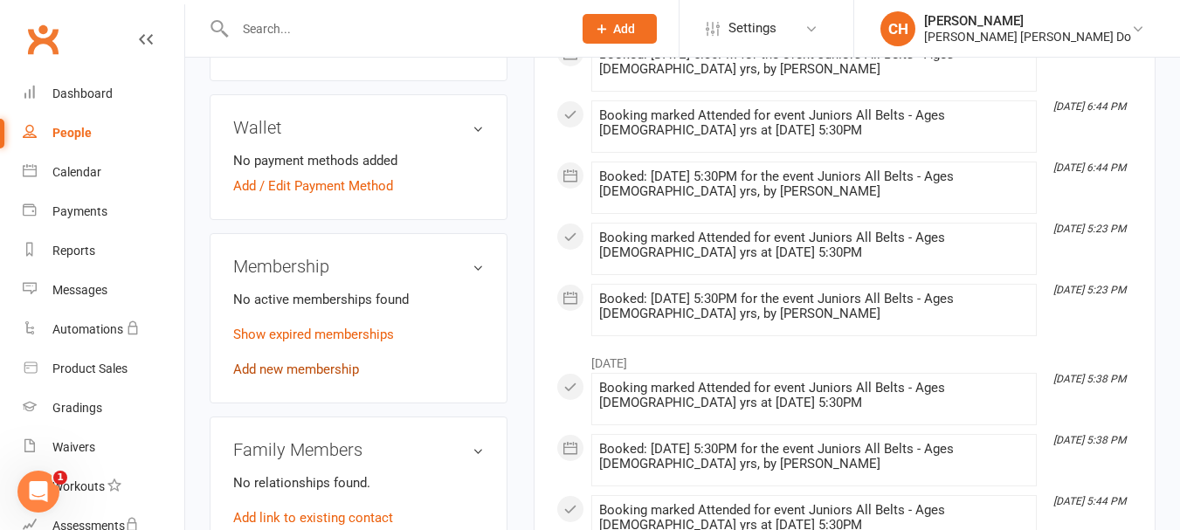
click at [295, 367] on link "Add new membership" at bounding box center [296, 369] width 126 height 16
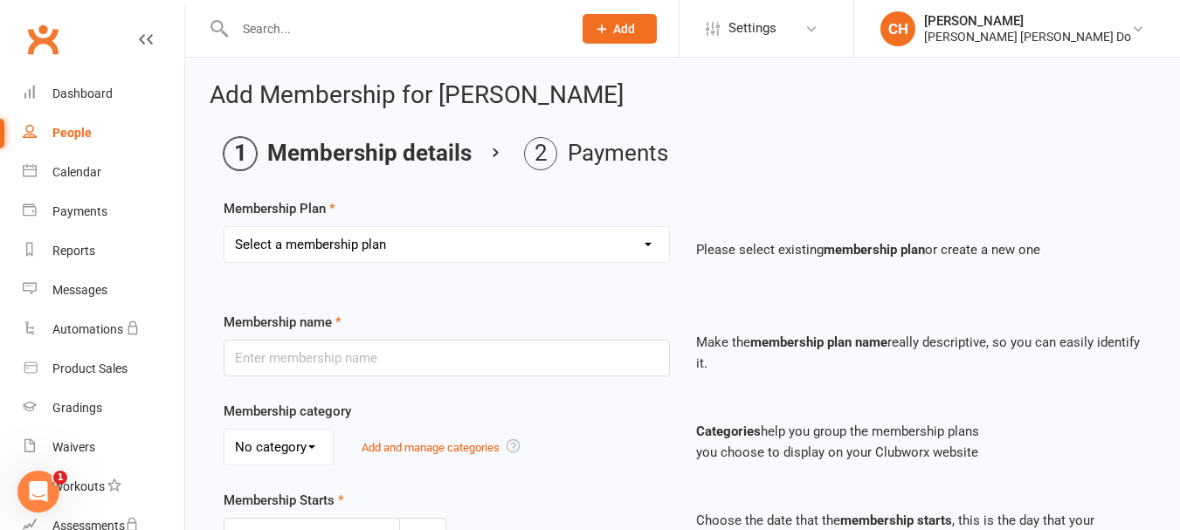
click at [429, 237] on select "Select a membership plan Create new Membership Plan Monthy Membership Payment L…" at bounding box center [446, 244] width 444 height 35
select select "6"
click at [224, 227] on select "Select a membership plan Create new Membership Plan Monthy Membership Payment L…" at bounding box center [446, 244] width 444 height 35
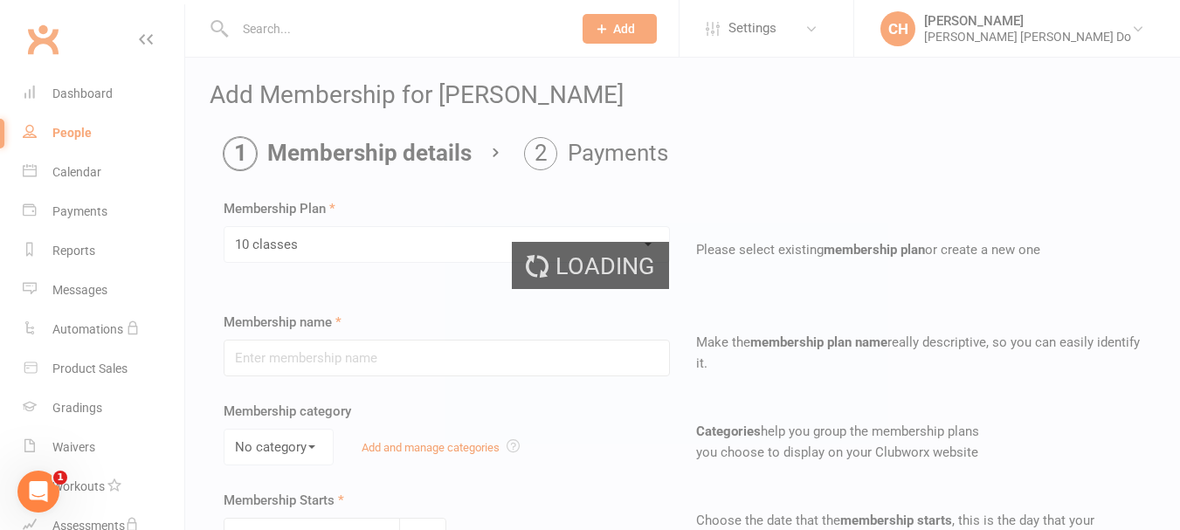
type input "10 classes"
type input "0"
type input "10"
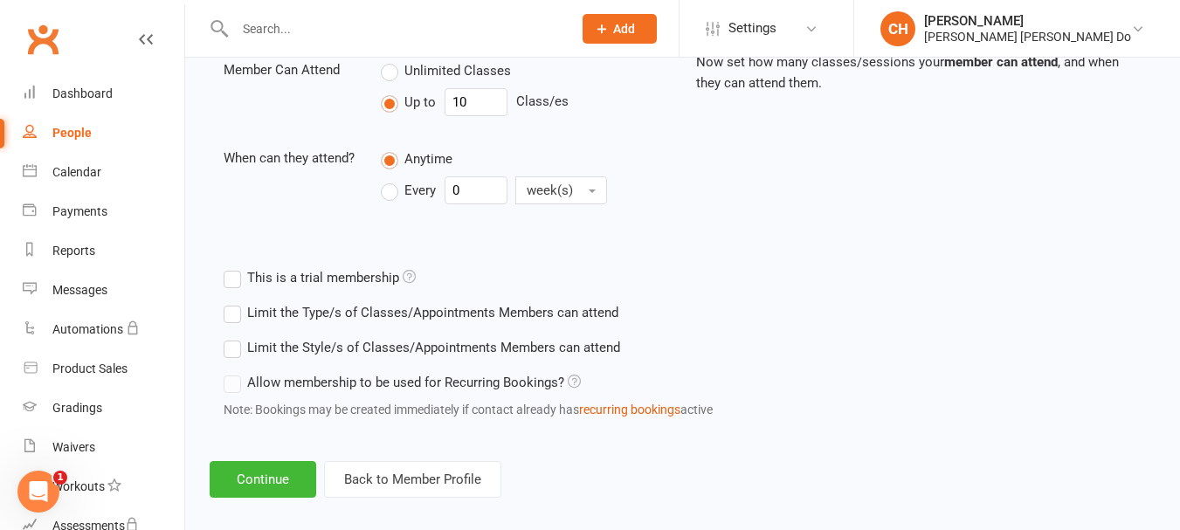
scroll to position [662, 0]
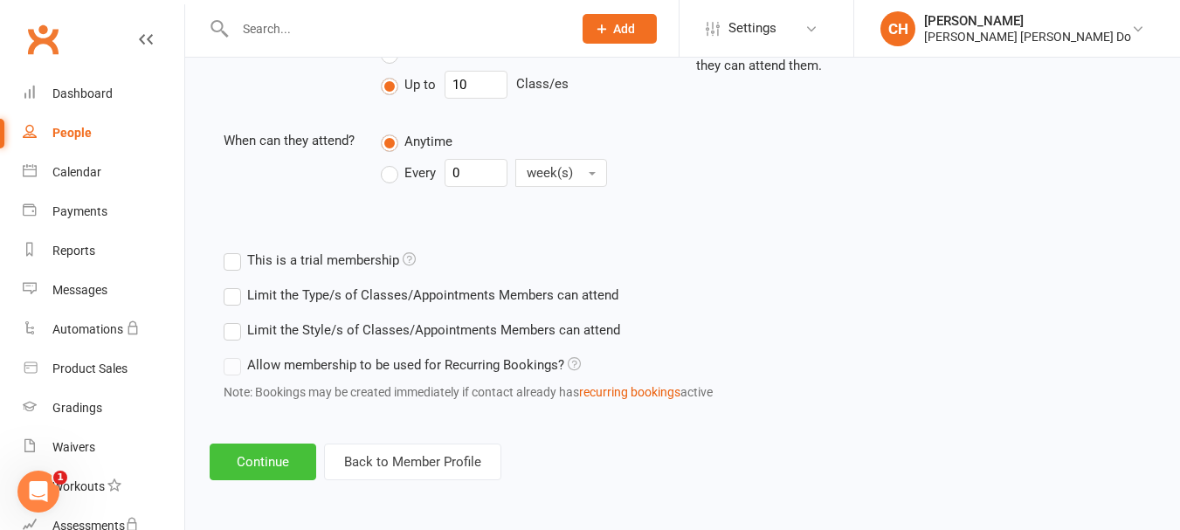
click at [290, 464] on button "Continue" at bounding box center [263, 462] width 107 height 37
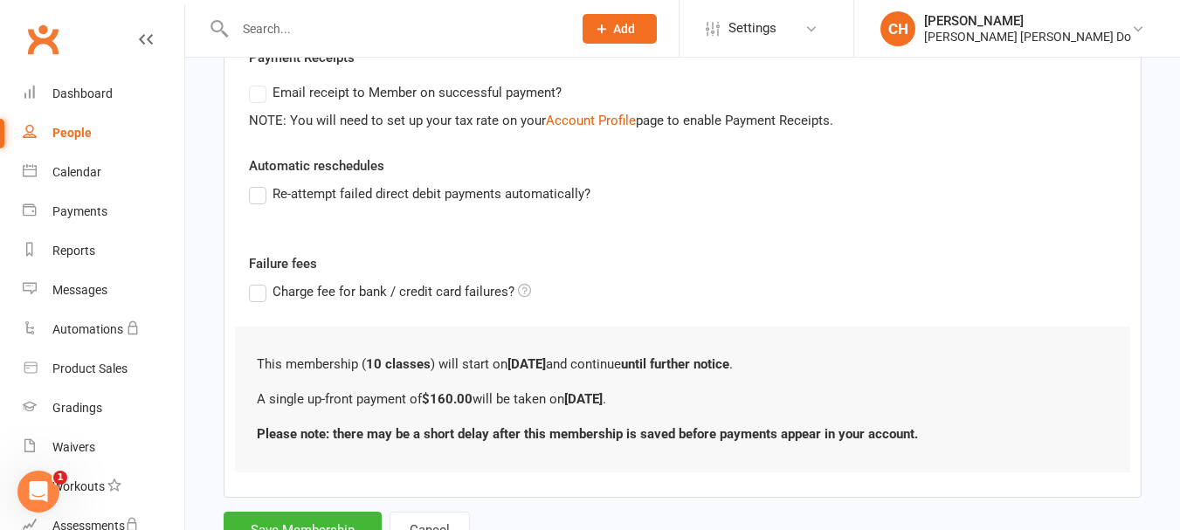
scroll to position [421, 0]
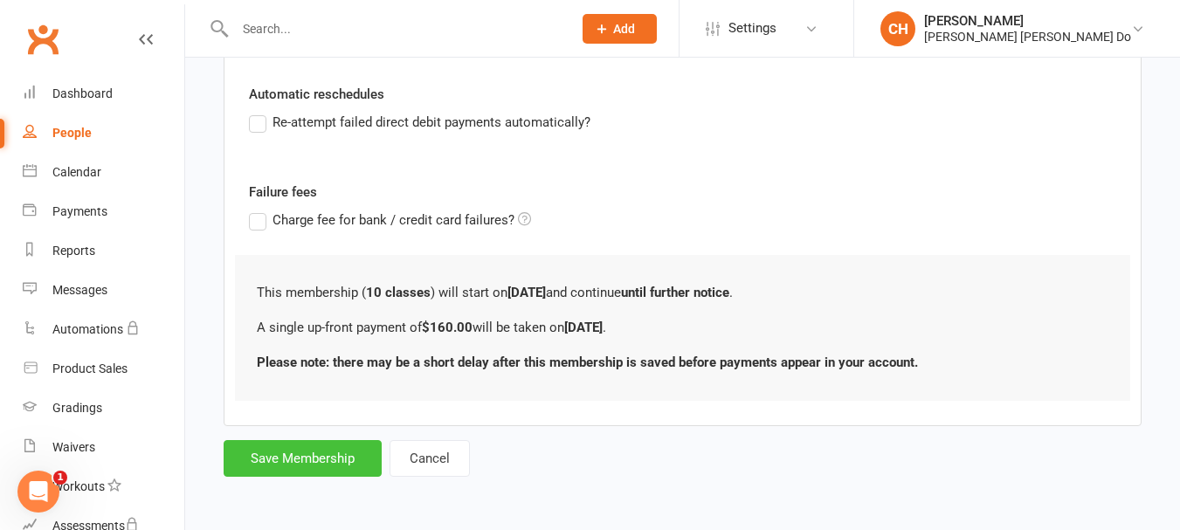
click at [309, 458] on button "Save Membership" at bounding box center [303, 458] width 158 height 37
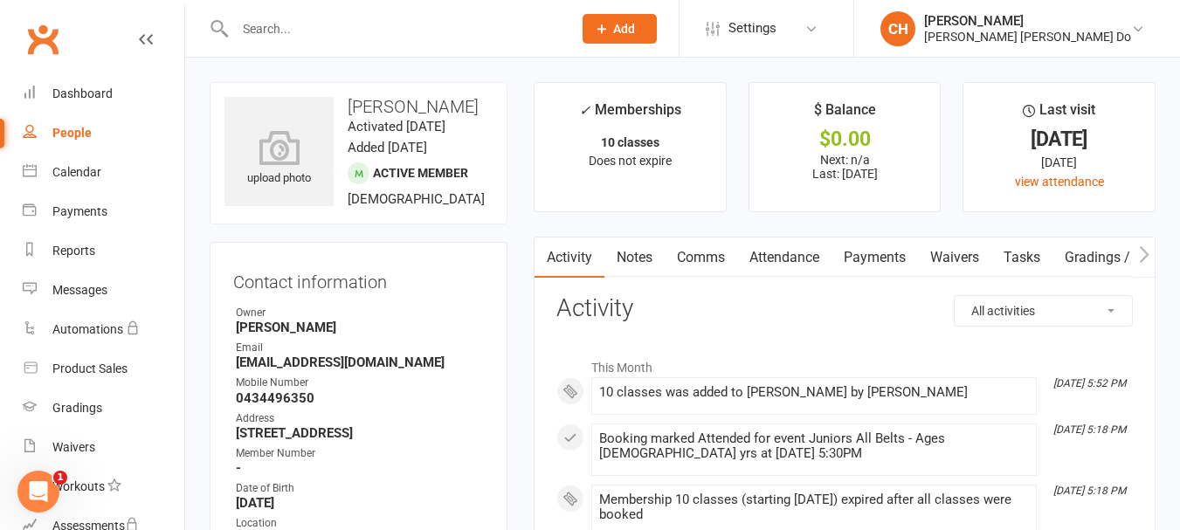
click at [258, 27] on input "text" at bounding box center [395, 29] width 330 height 24
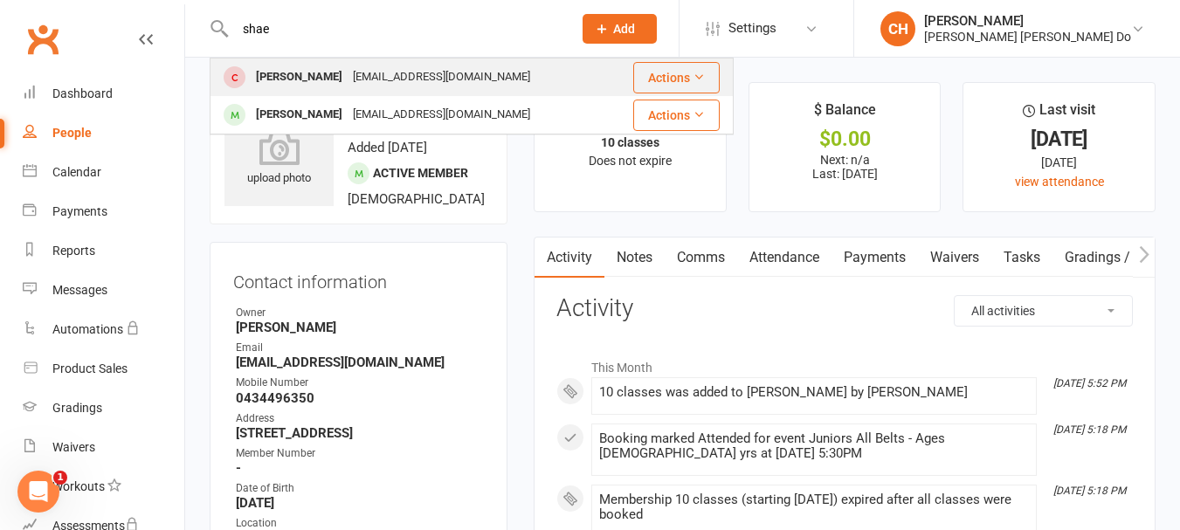
type input "shae"
click at [286, 76] on div "[PERSON_NAME]" at bounding box center [299, 77] width 97 height 25
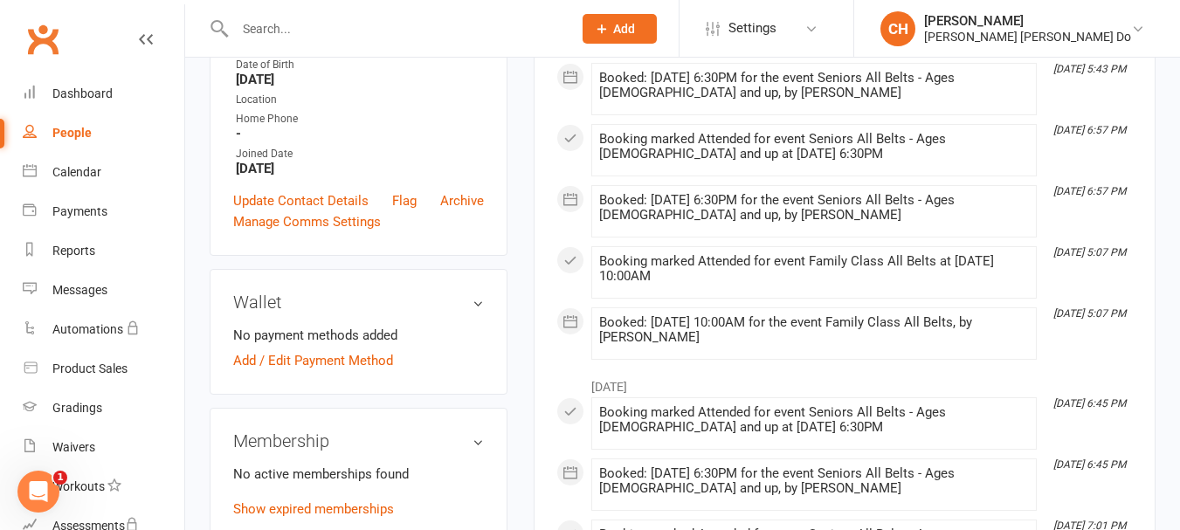
scroll to position [698, 0]
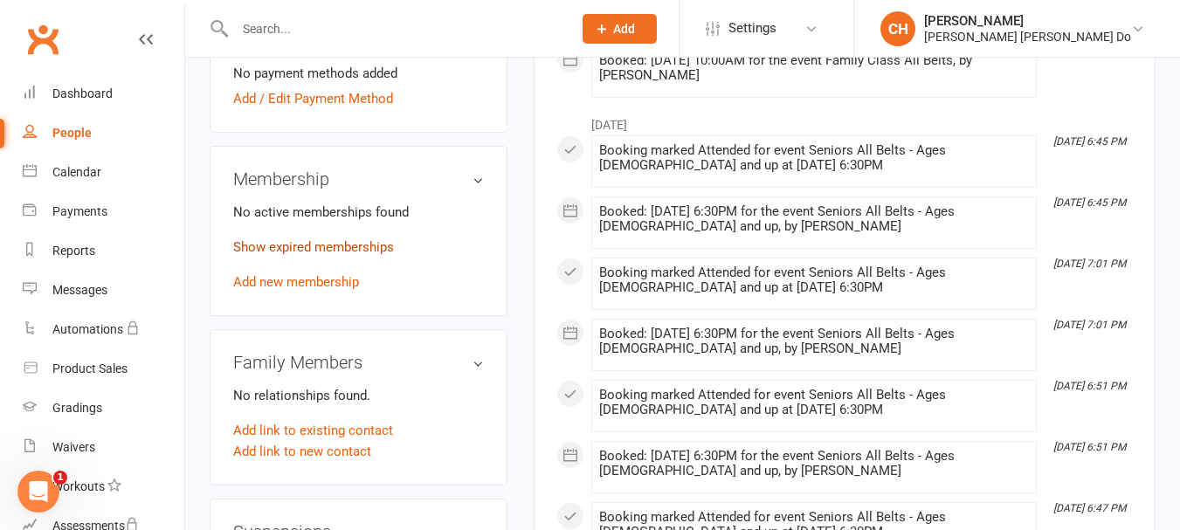
click at [368, 255] on link "Show expired memberships" at bounding box center [313, 247] width 161 height 16
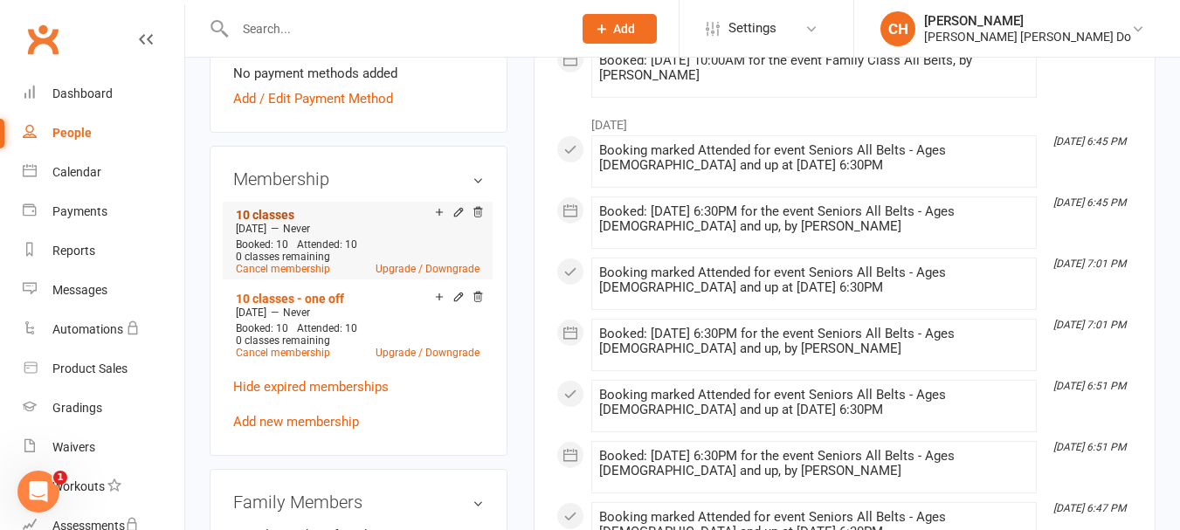
click at [276, 222] on link "10 classes" at bounding box center [265, 215] width 58 height 14
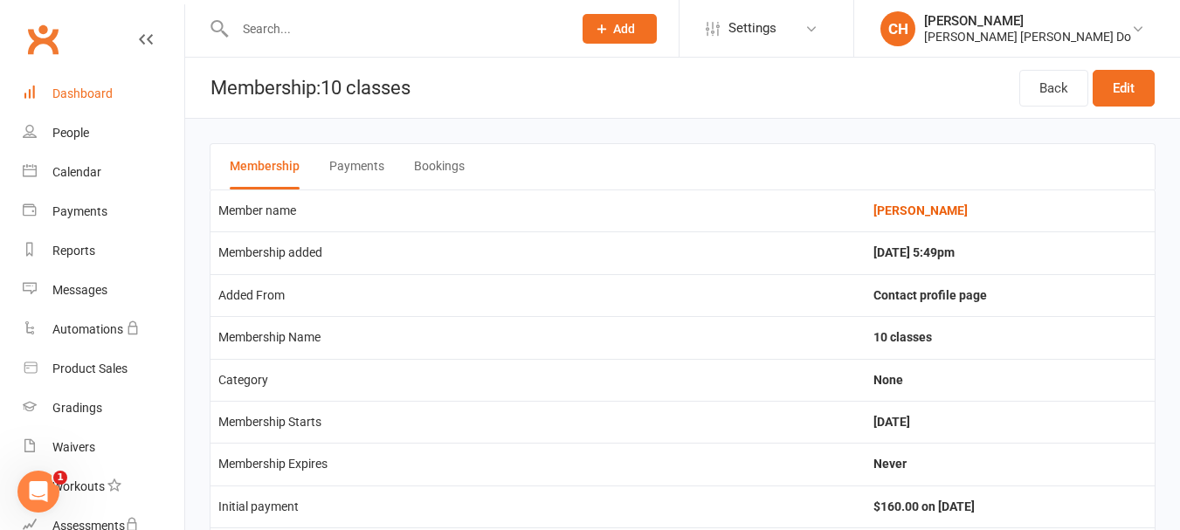
click at [79, 92] on div "Dashboard" at bounding box center [82, 93] width 60 height 14
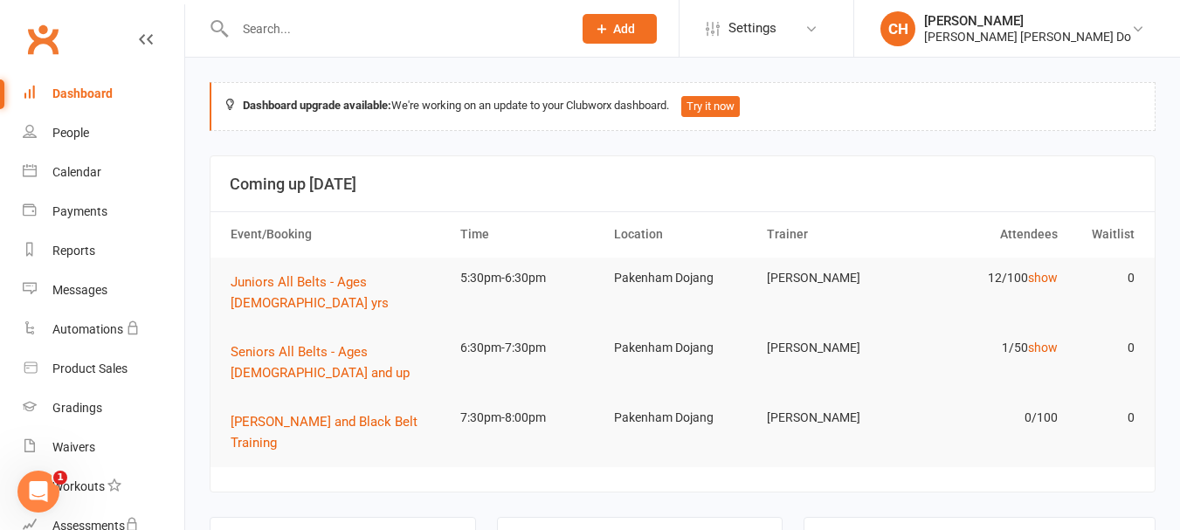
drag, startPoint x: 600, startPoint y: 499, endPoint x: 589, endPoint y: 495, distance: 11.0
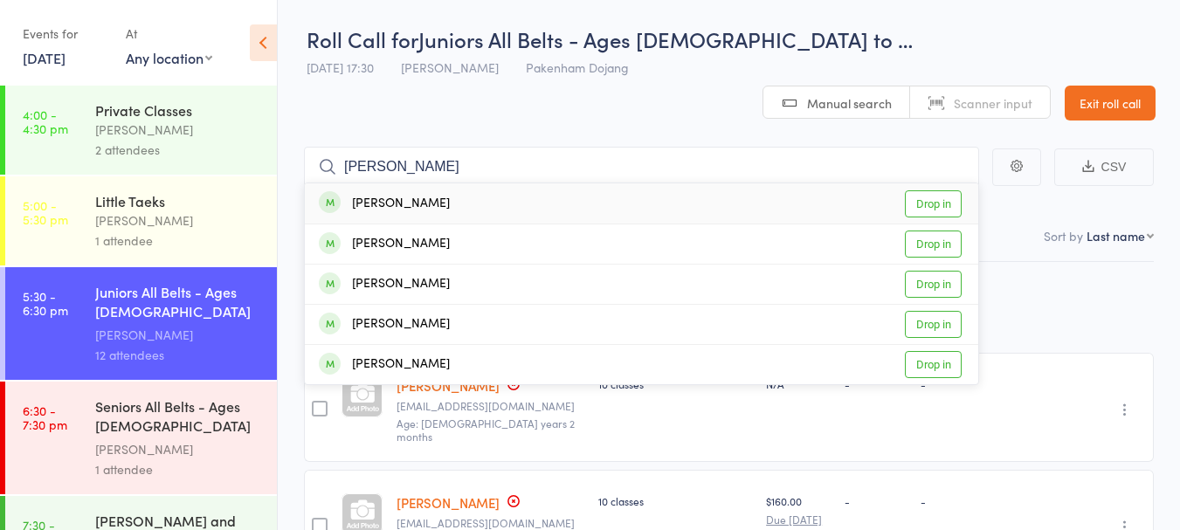
type input "[PERSON_NAME]"
click at [925, 190] on link "Drop in" at bounding box center [933, 203] width 57 height 27
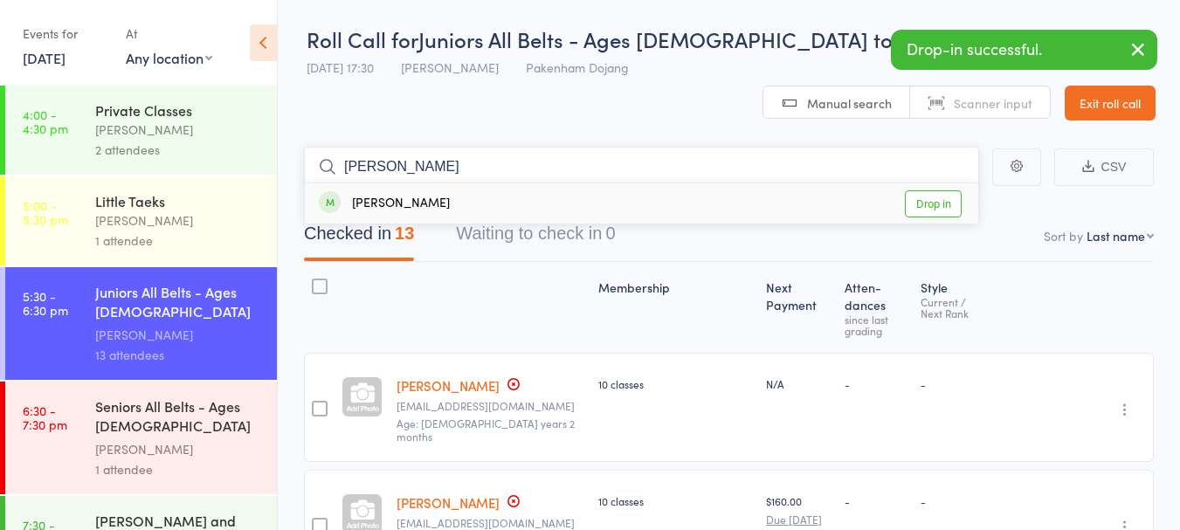
type input "[PERSON_NAME]"
click at [925, 190] on link "Drop in" at bounding box center [933, 203] width 57 height 27
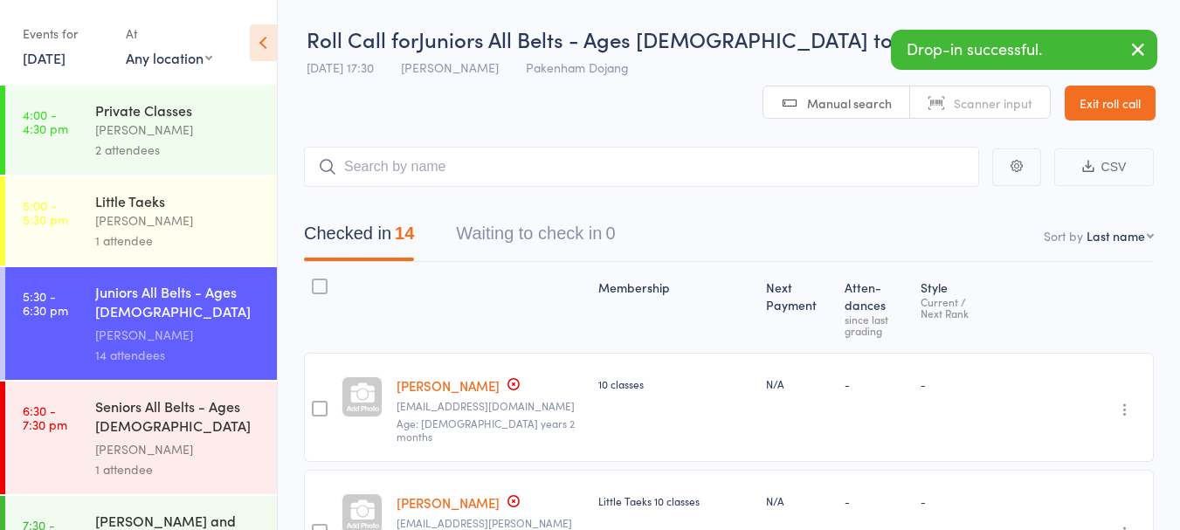
click at [1142, 46] on icon "button" at bounding box center [1137, 49] width 21 height 22
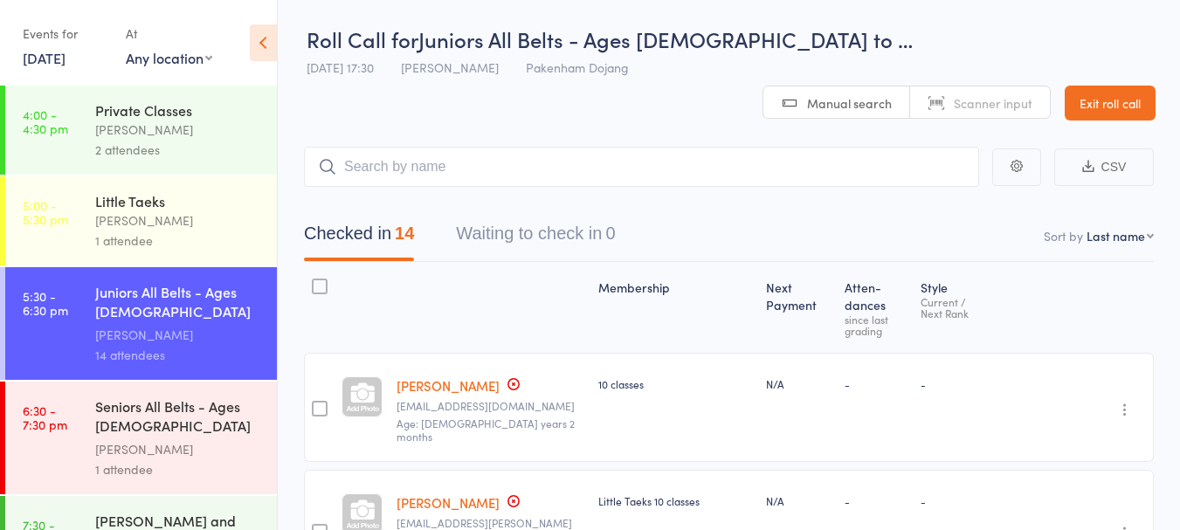
click at [1142, 86] on link "Exit roll call" at bounding box center [1109, 103] width 91 height 35
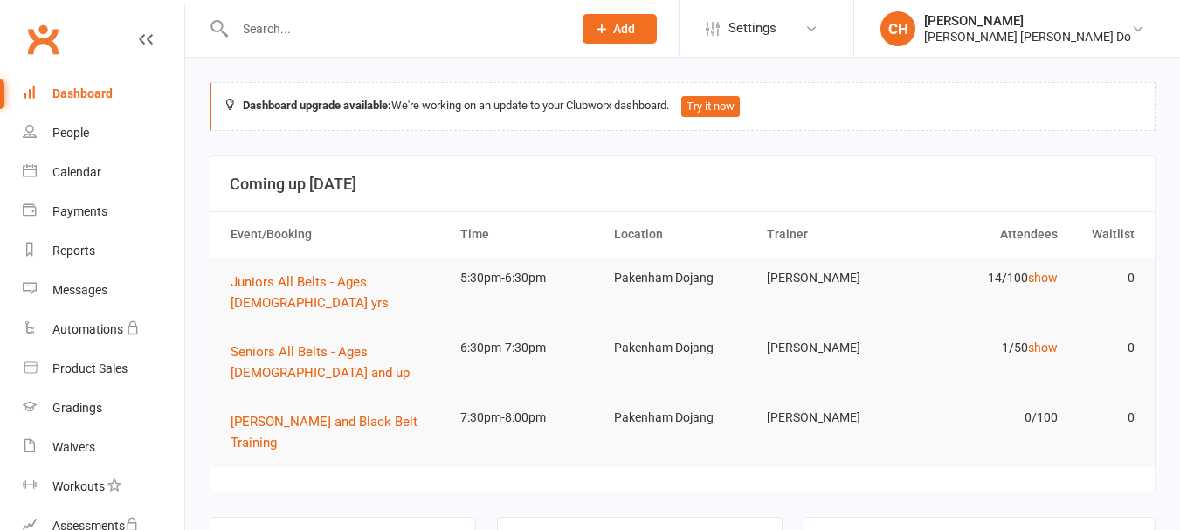
click at [266, 18] on input "text" at bounding box center [395, 29] width 330 height 24
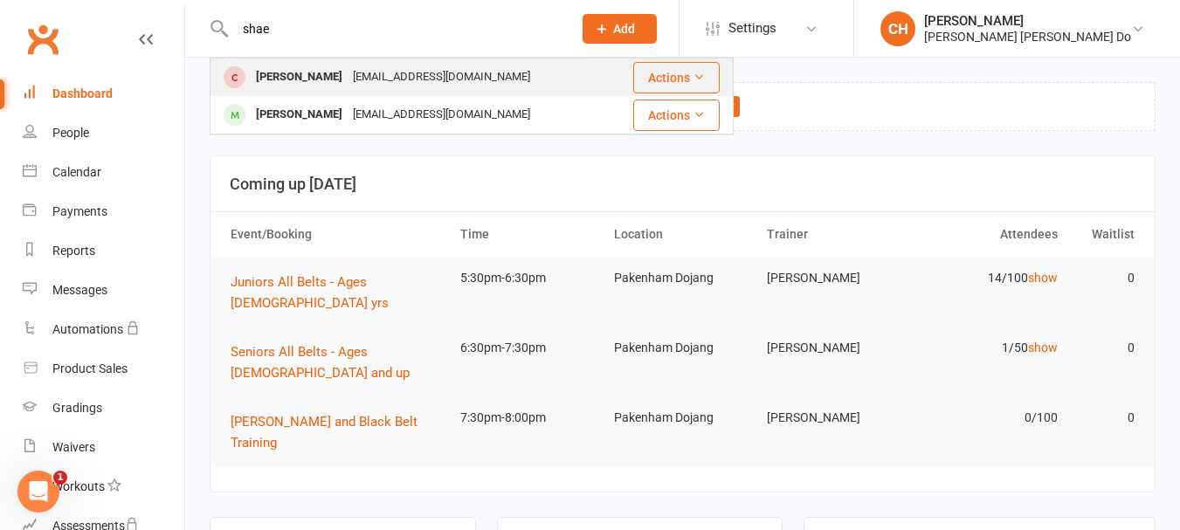
type input "shae"
click at [294, 68] on div "[PERSON_NAME]" at bounding box center [299, 77] width 97 height 25
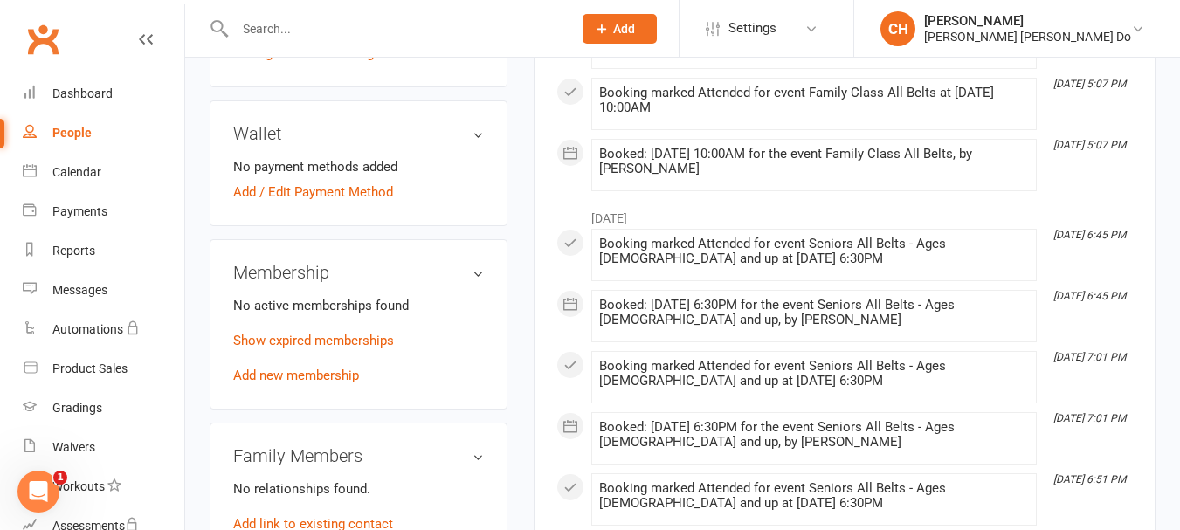
scroll to position [611, 0]
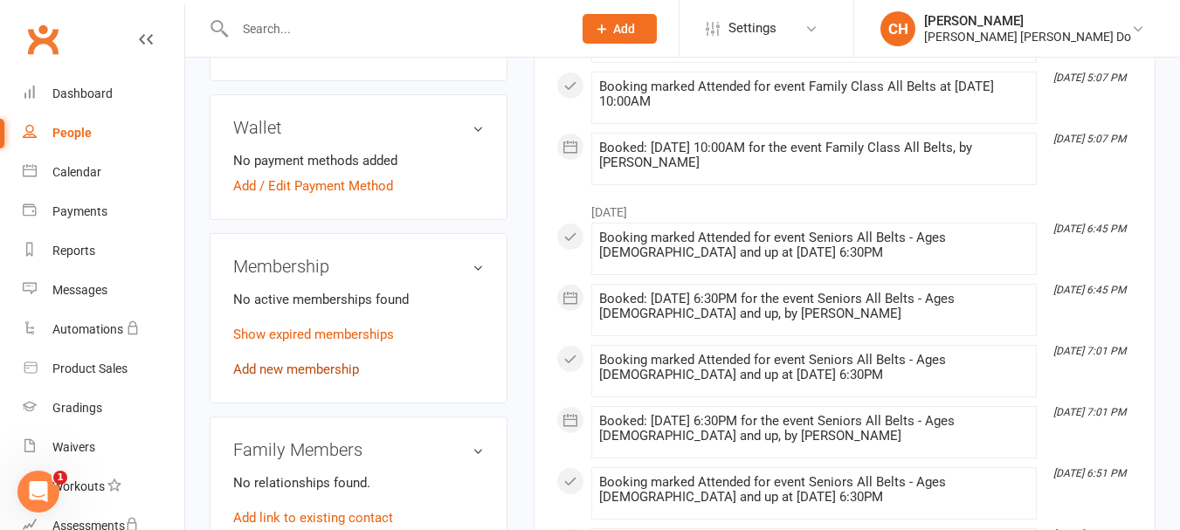
click at [274, 377] on link "Add new membership" at bounding box center [296, 369] width 126 height 16
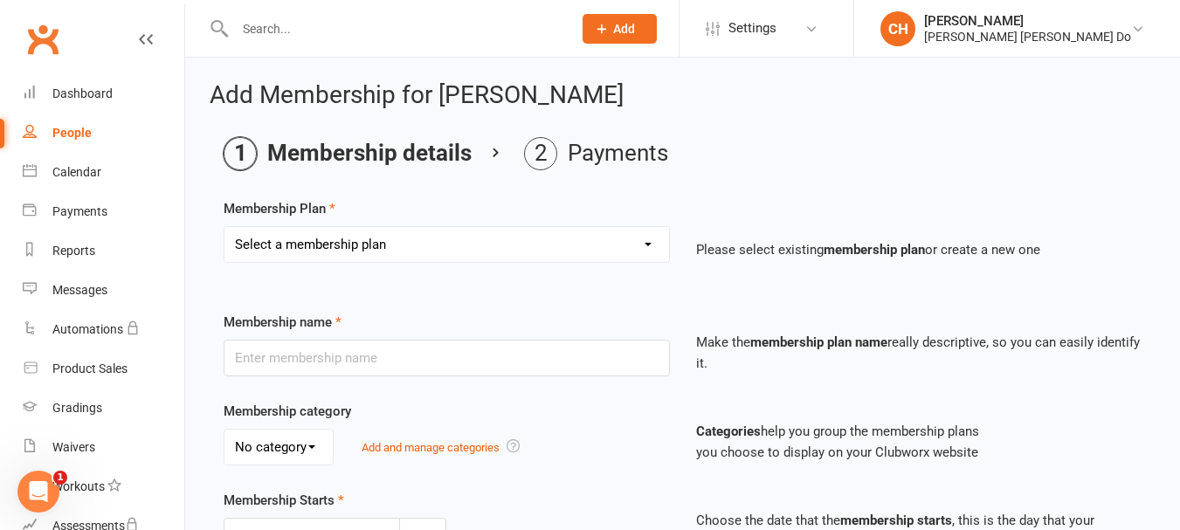
click at [399, 251] on select "Select a membership plan Create new Membership Plan Monthy Membership Payment L…" at bounding box center [446, 244] width 444 height 35
select select "6"
click at [224, 227] on select "Select a membership plan Create new Membership Plan Monthy Membership Payment L…" at bounding box center [446, 244] width 444 height 35
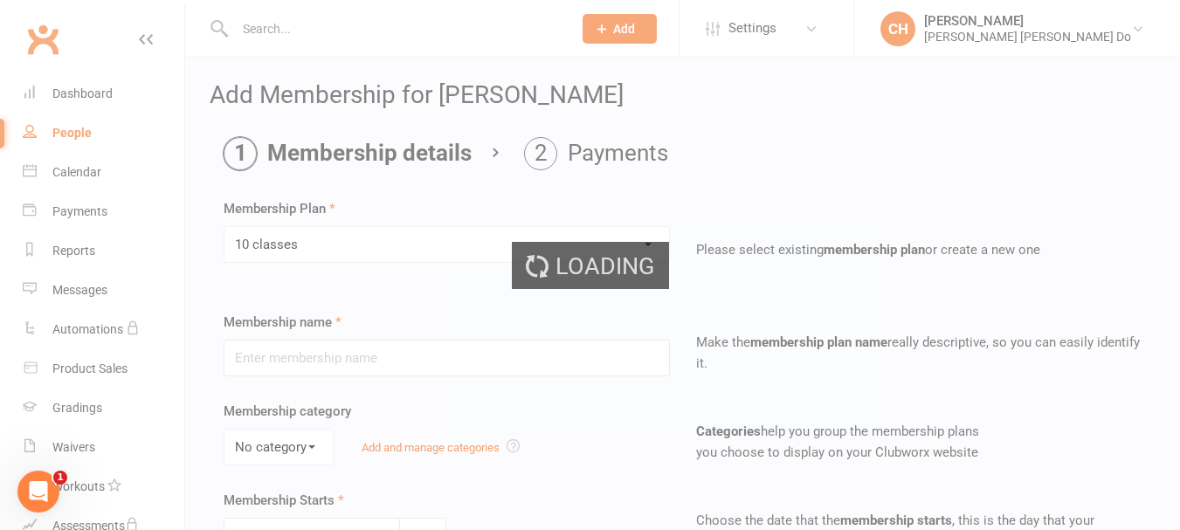
type input "10 classes"
type input "0"
type input "10"
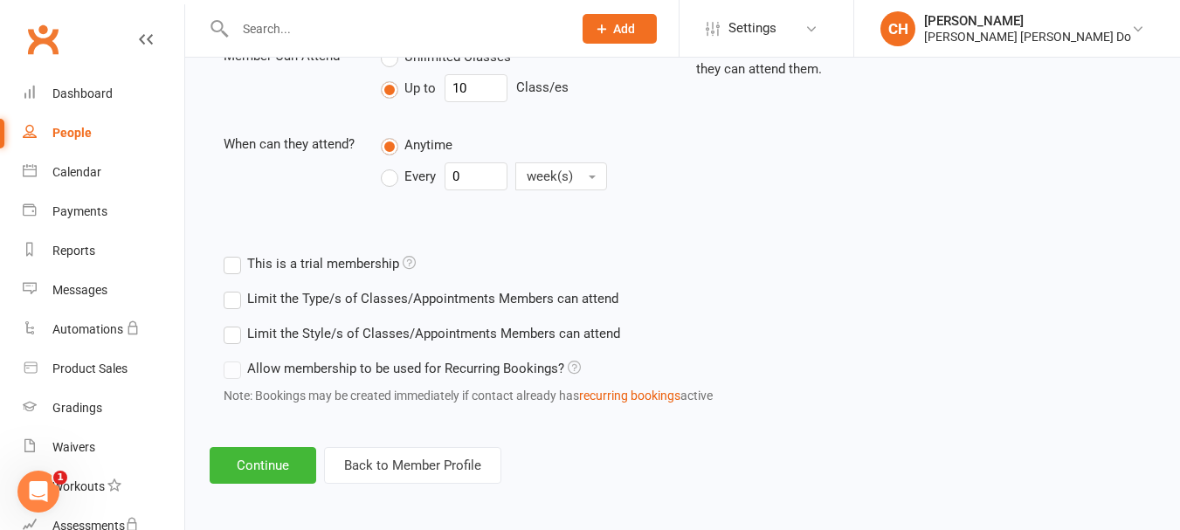
scroll to position [662, 0]
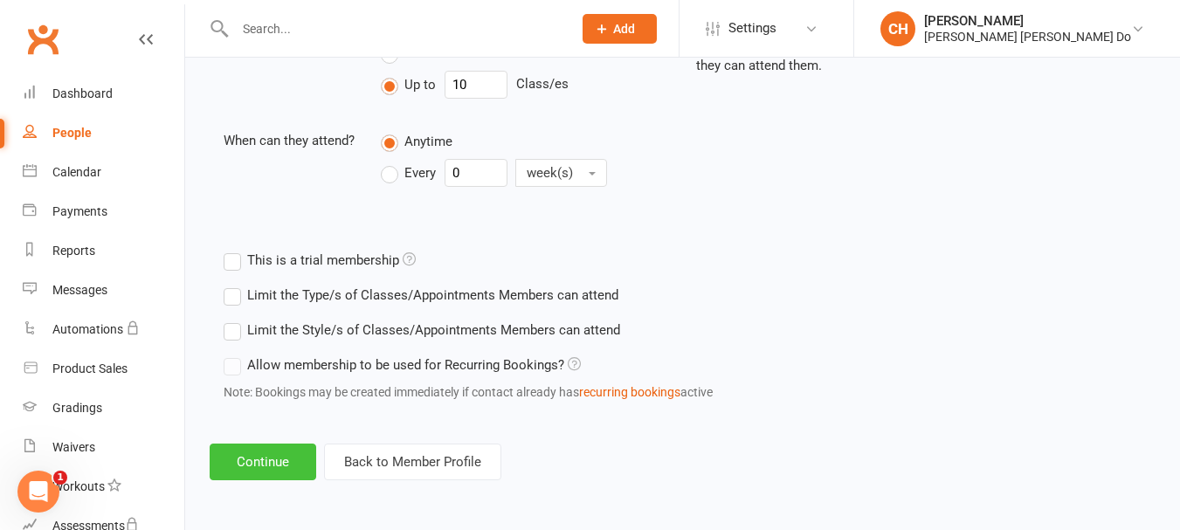
click at [270, 467] on button "Continue" at bounding box center [263, 462] width 107 height 37
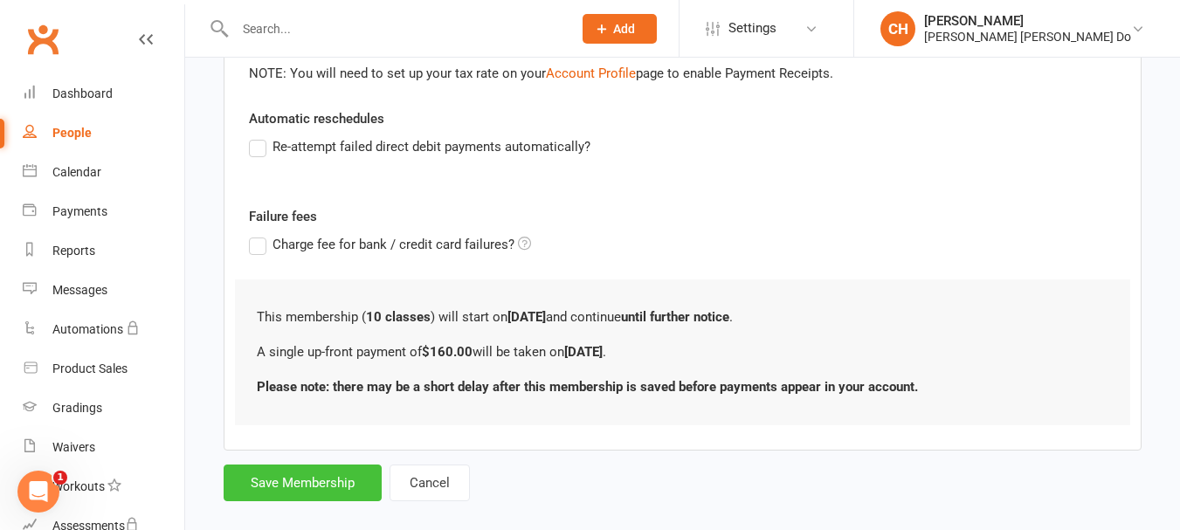
scroll to position [421, 0]
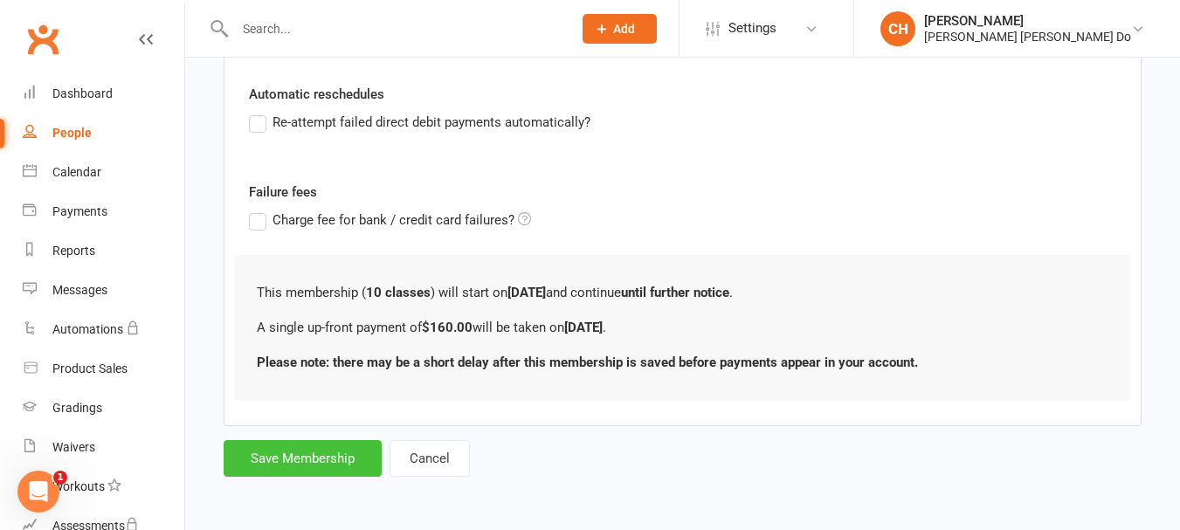
click at [308, 459] on button "Save Membership" at bounding box center [303, 458] width 158 height 37
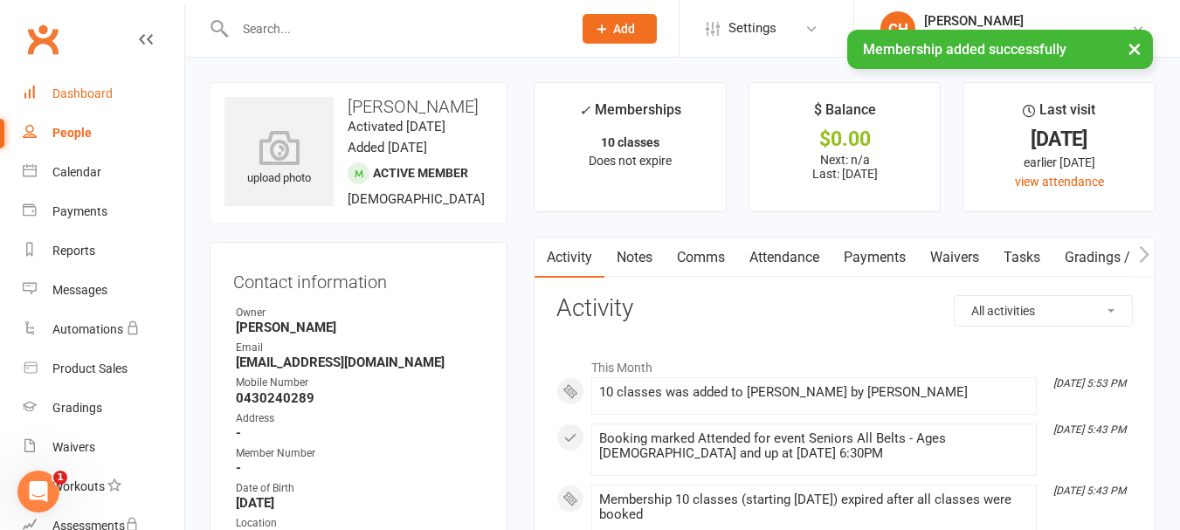
click at [88, 91] on div "Dashboard" at bounding box center [82, 93] width 60 height 14
